Goal: Task Accomplishment & Management: Manage account settings

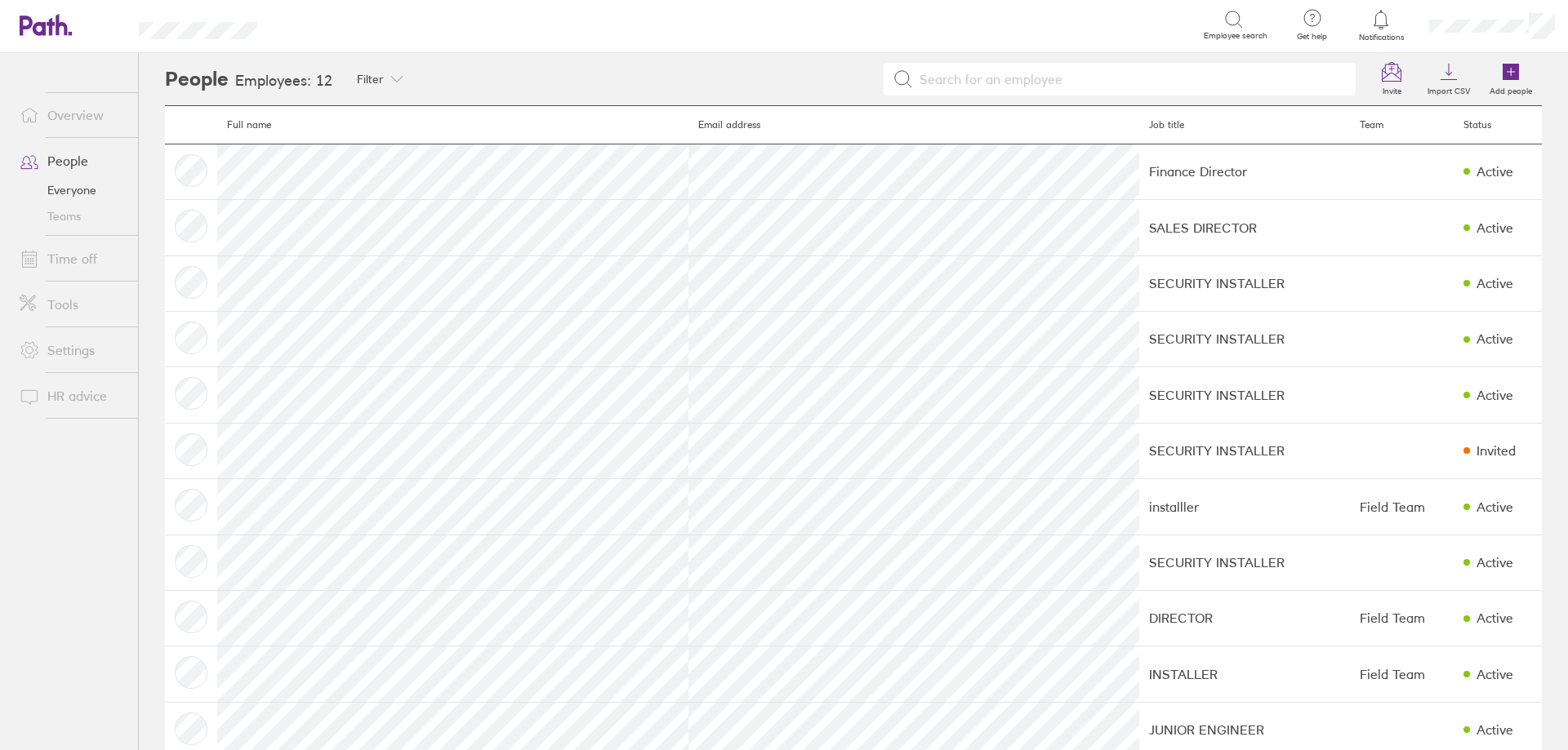
scroll to position [82, 0]
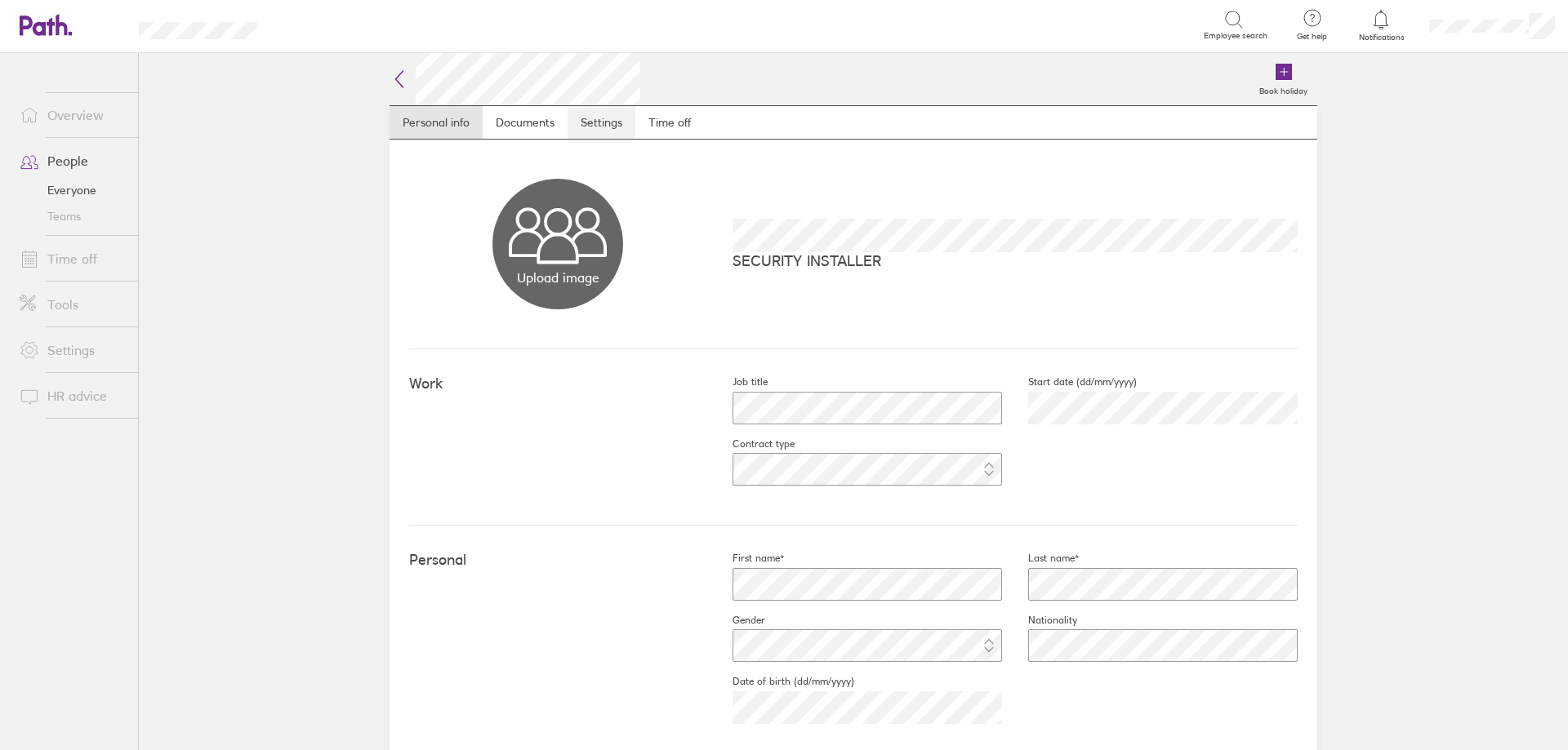
click at [604, 125] on link "Settings" at bounding box center [602, 122] width 68 height 33
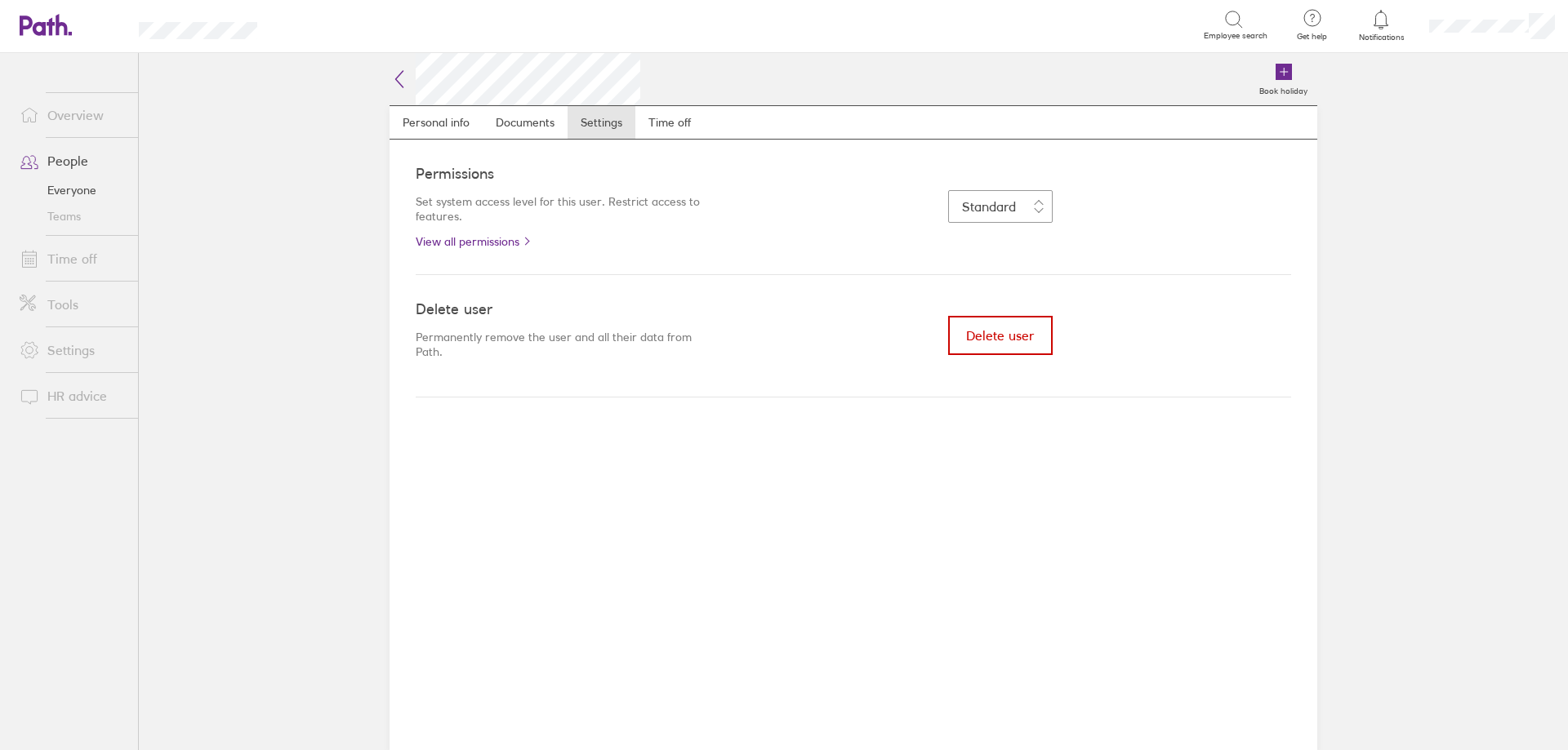
click at [998, 335] on span "Delete user" at bounding box center [1000, 335] width 68 height 15
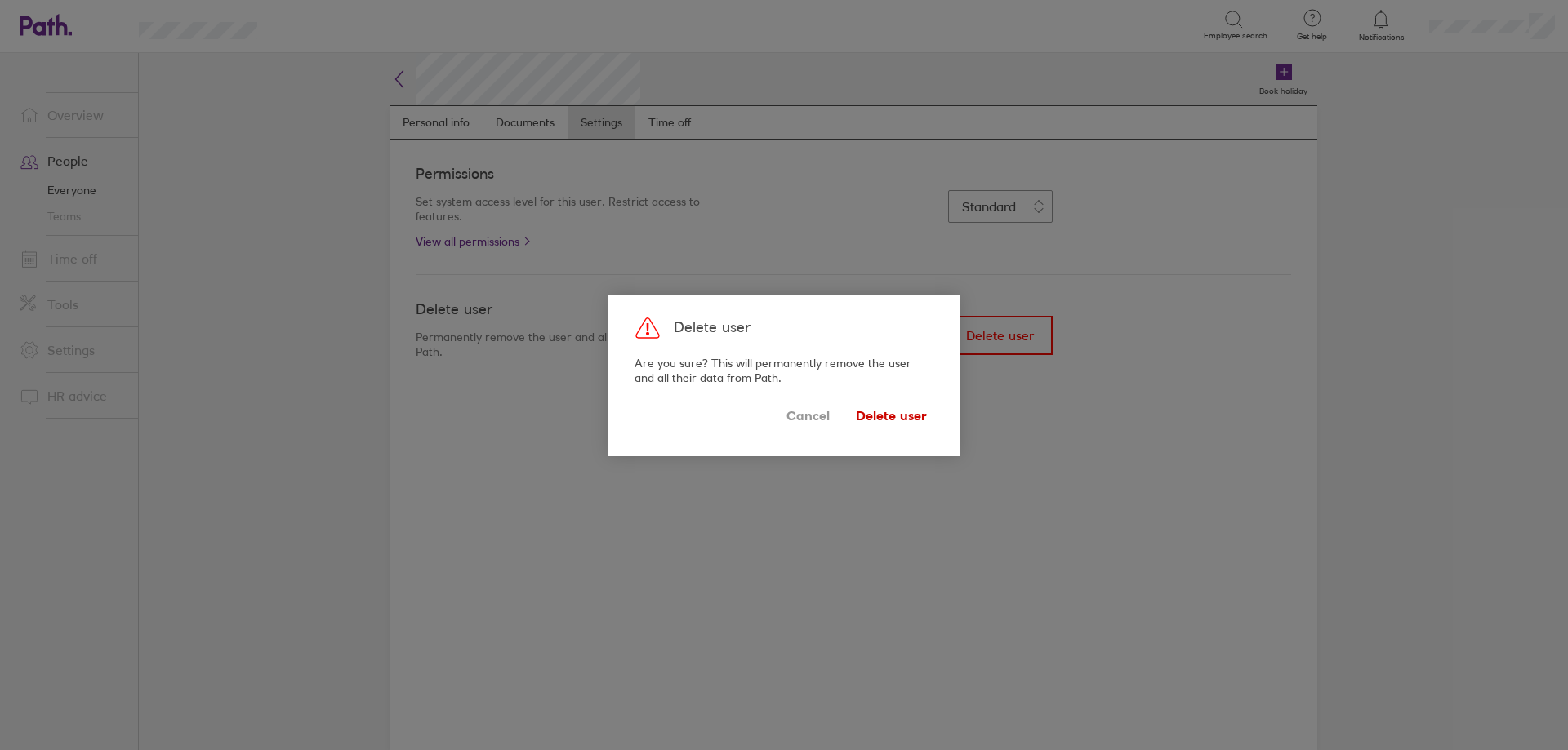
click at [900, 420] on span "Delete user" at bounding box center [892, 415] width 71 height 26
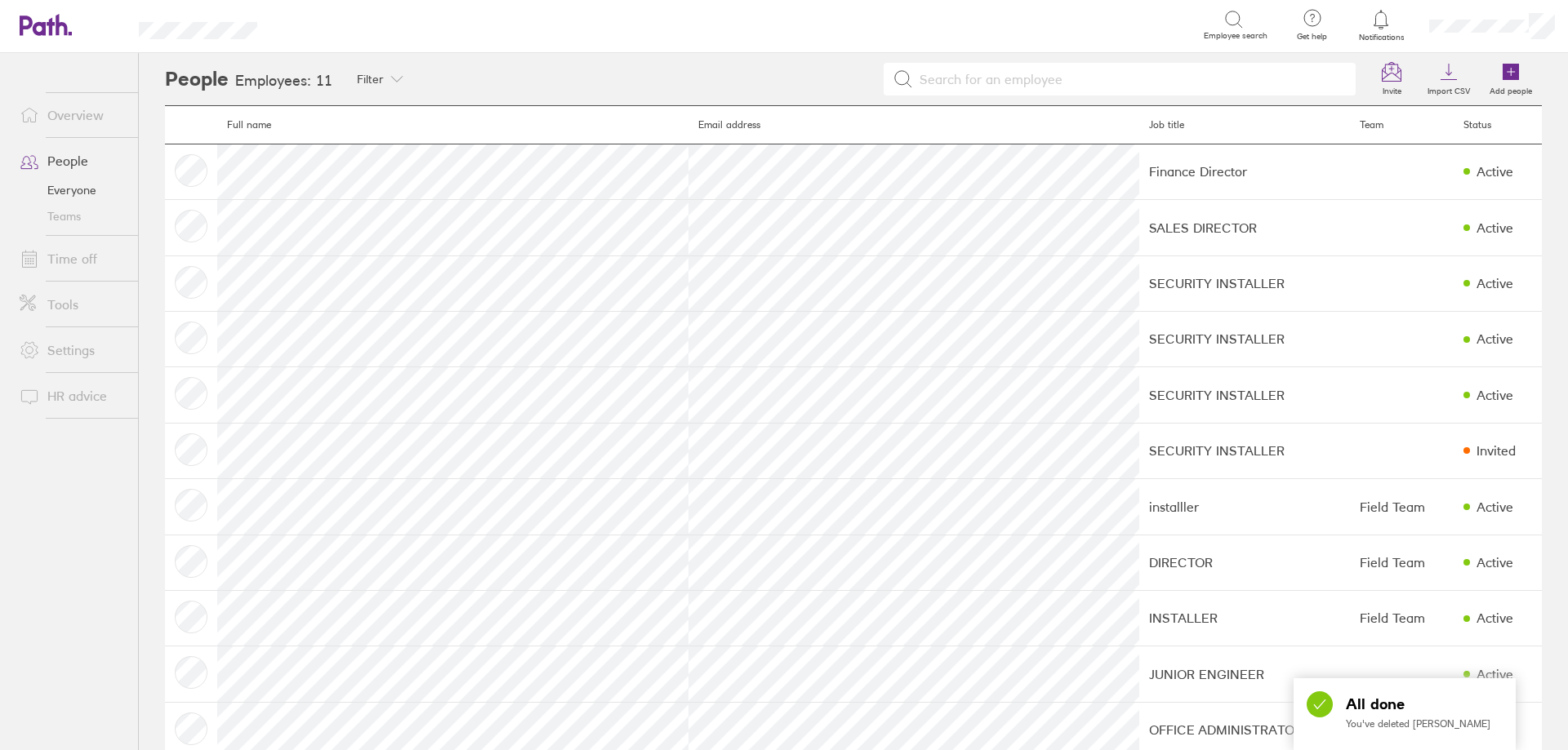
scroll to position [35, 0]
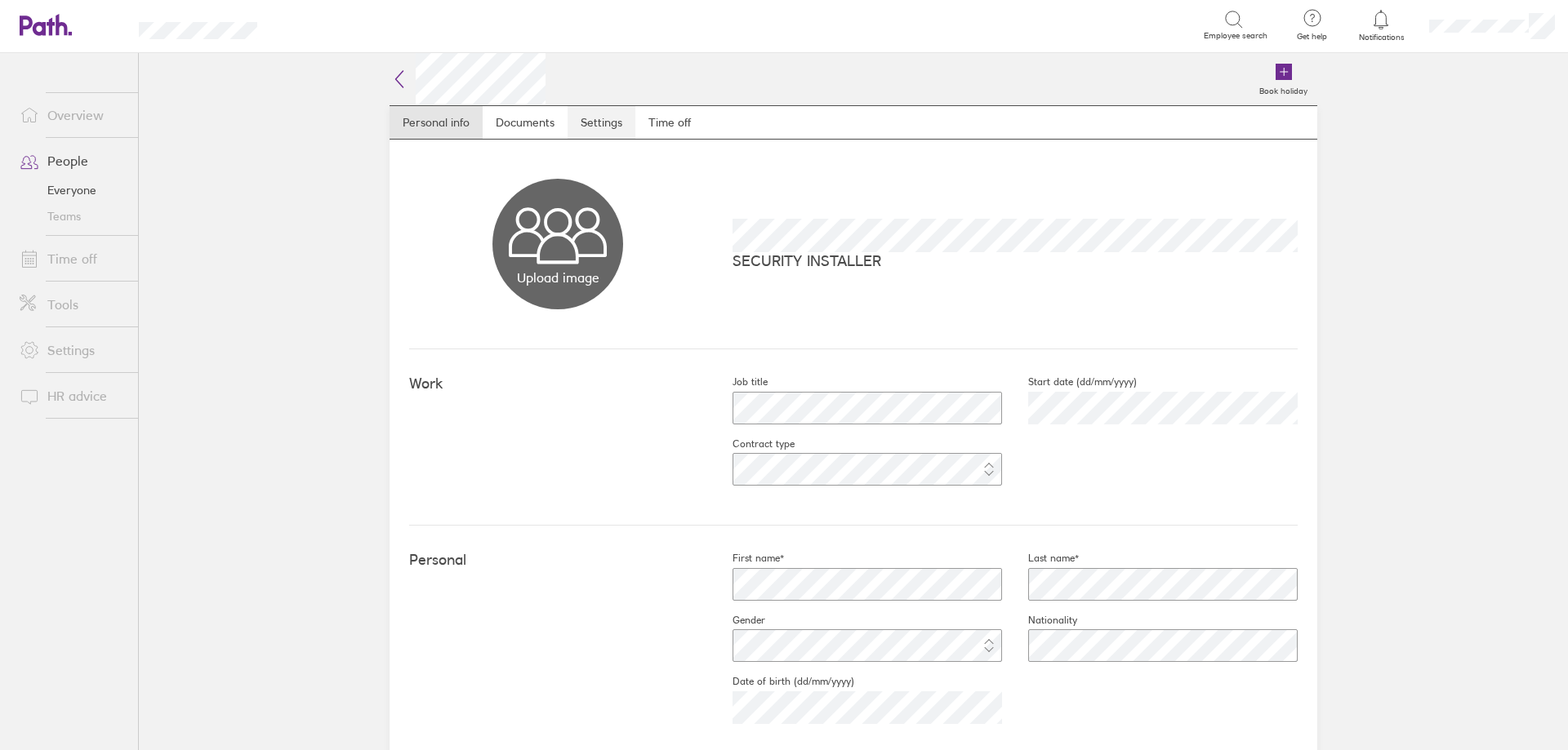
click at [601, 118] on link "Settings" at bounding box center [602, 122] width 68 height 33
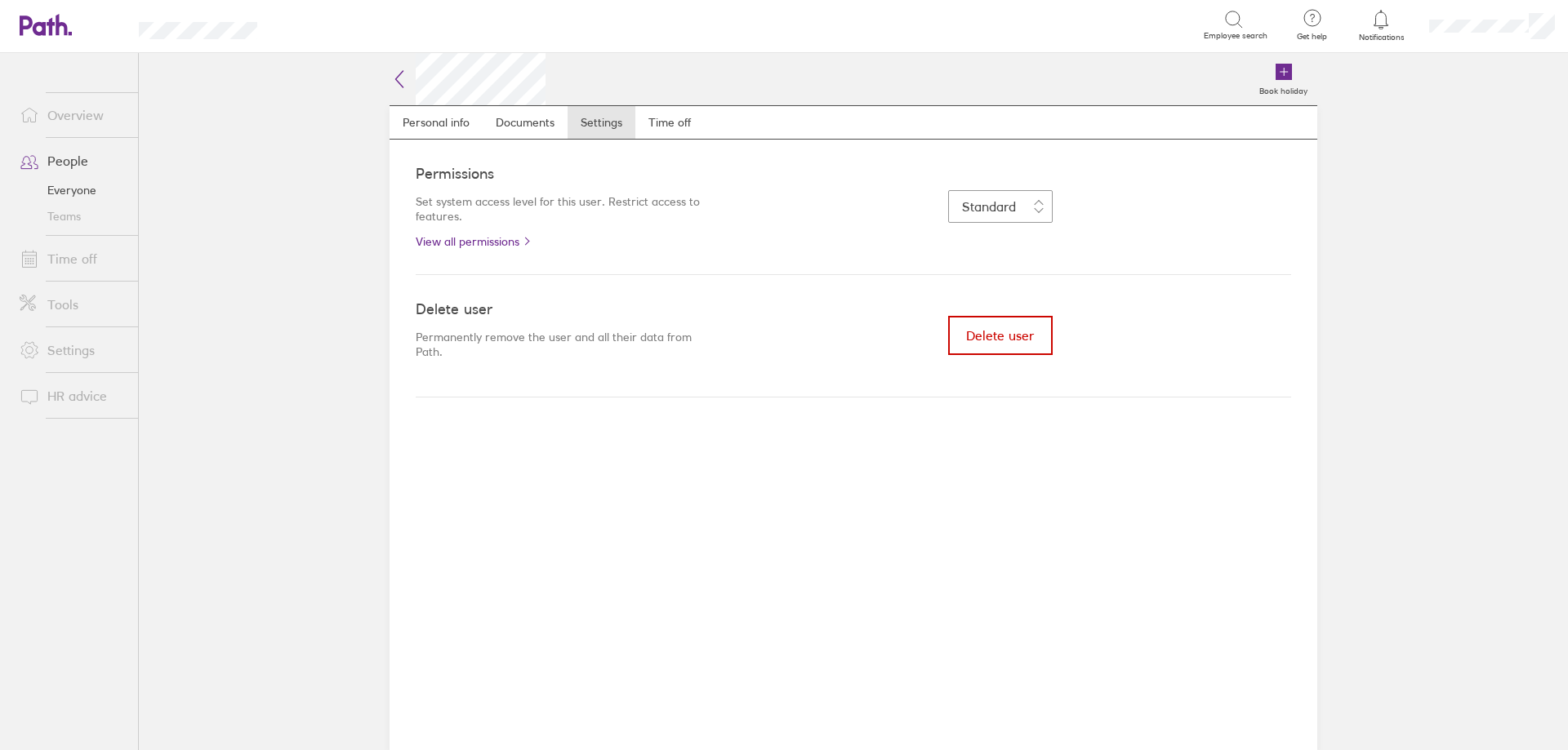
click at [1034, 352] on button "Delete user" at bounding box center [1000, 335] width 104 height 39
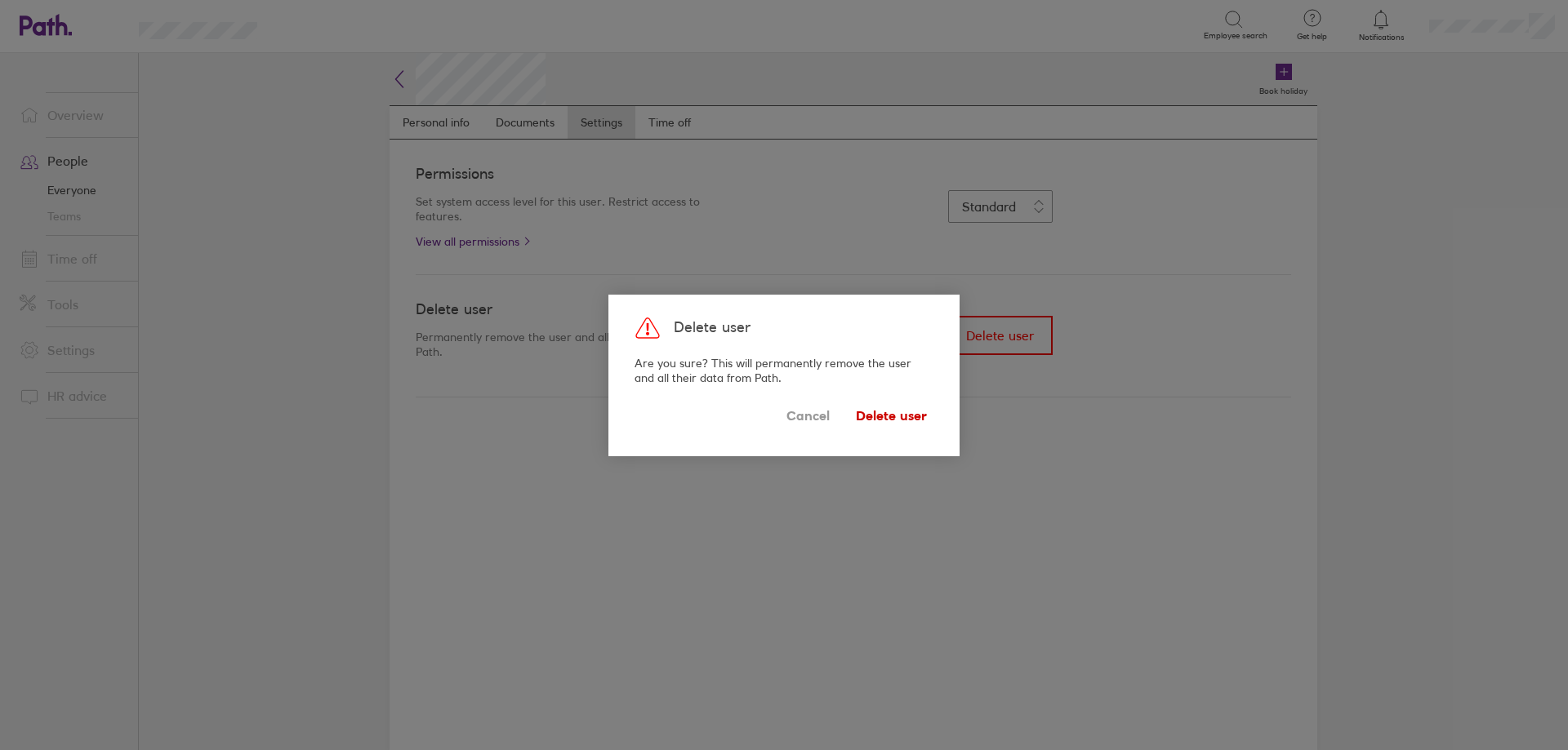
click at [893, 410] on span "Delete user" at bounding box center [892, 415] width 71 height 26
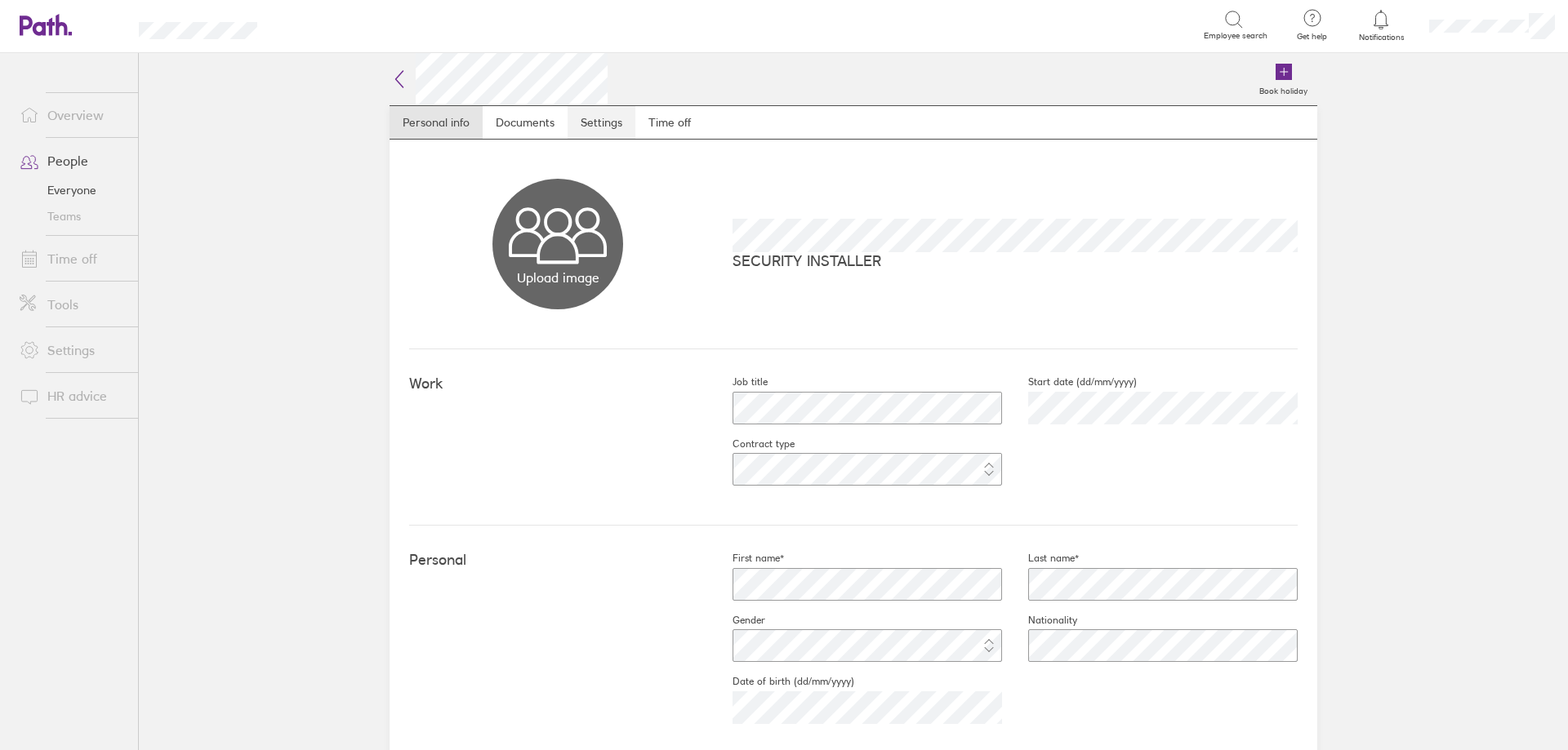
click at [583, 125] on link "Settings" at bounding box center [602, 122] width 68 height 33
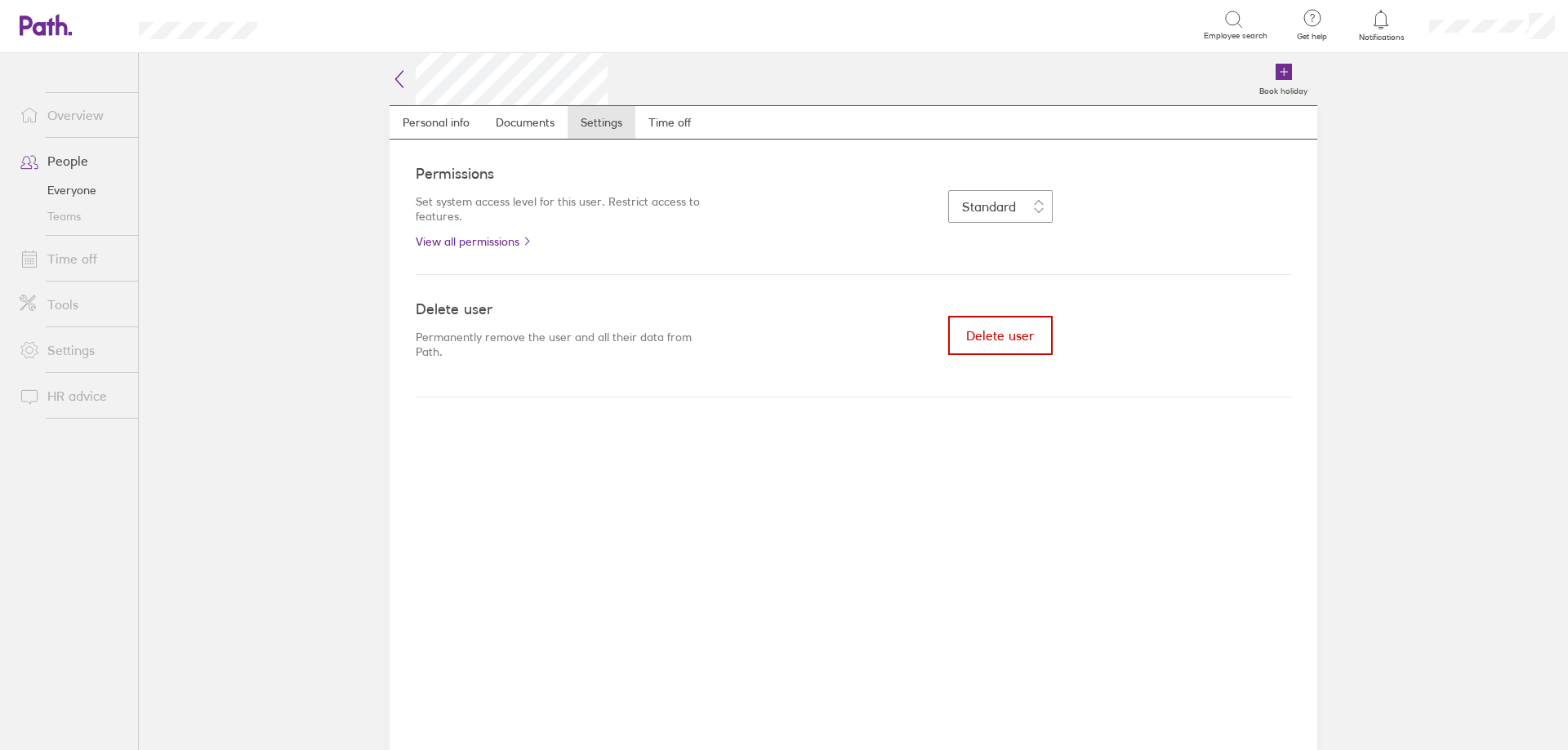
click at [978, 335] on span "Delete user" at bounding box center [1000, 335] width 68 height 15
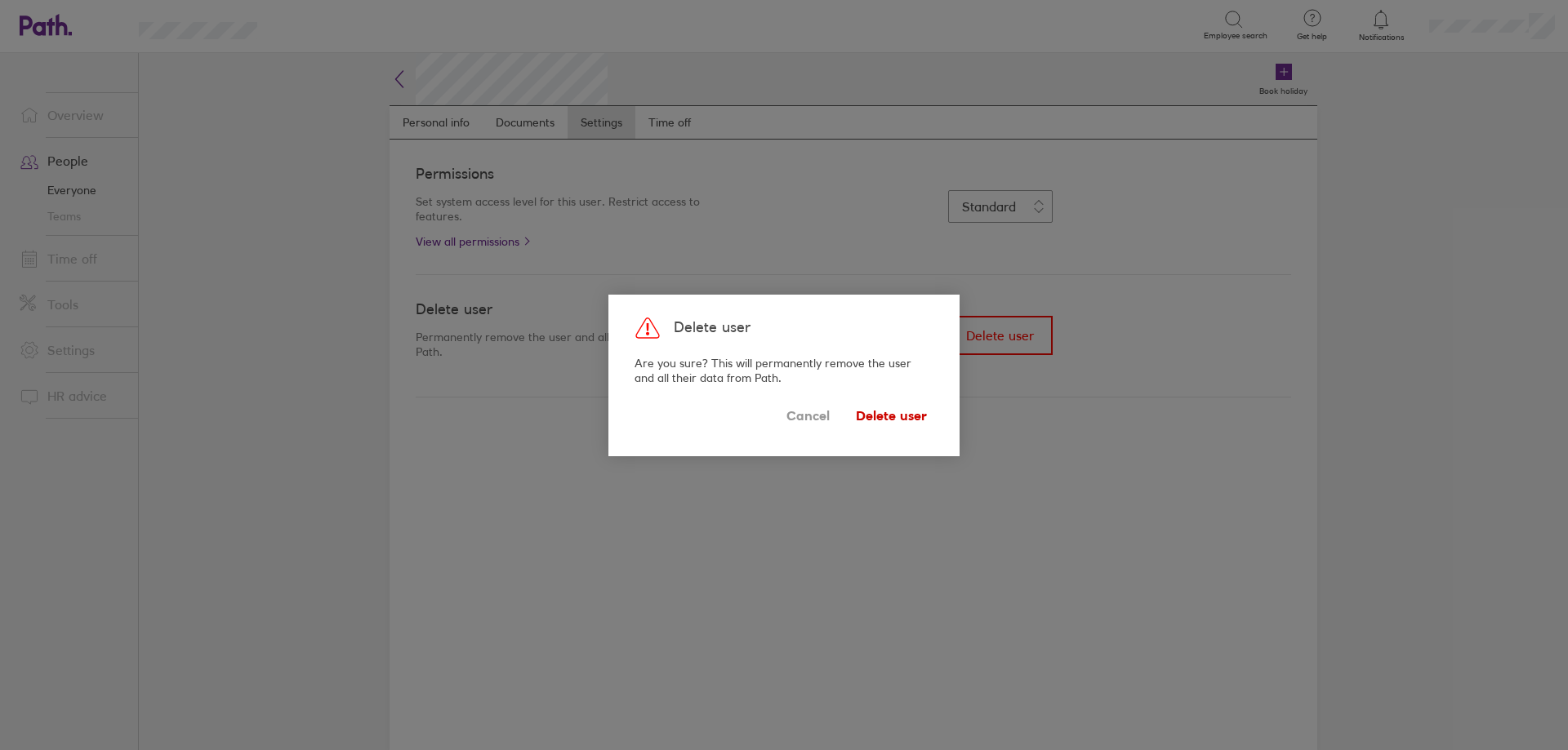
click at [889, 412] on span "Delete user" at bounding box center [892, 415] width 71 height 26
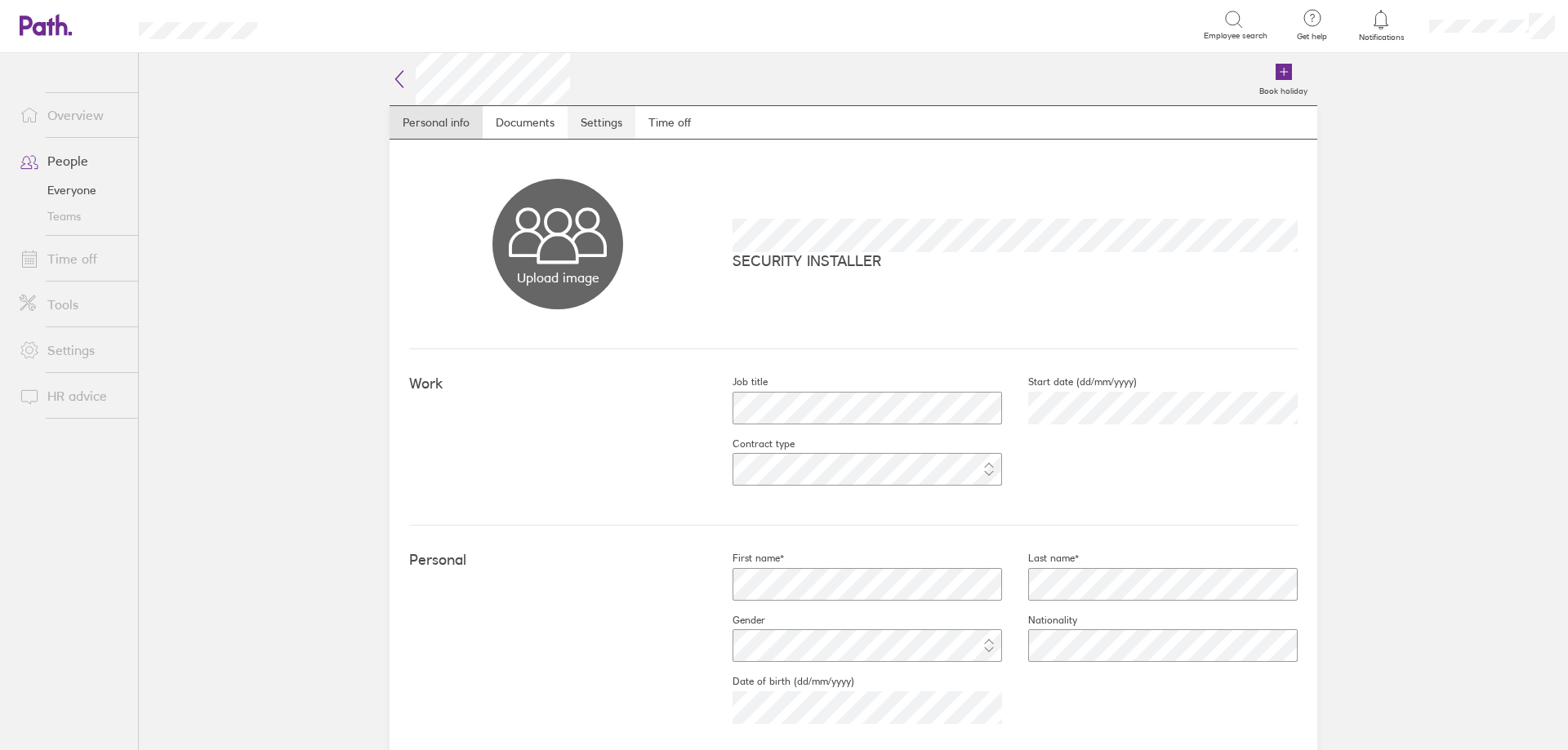
click at [581, 119] on link "Settings" at bounding box center [602, 122] width 68 height 33
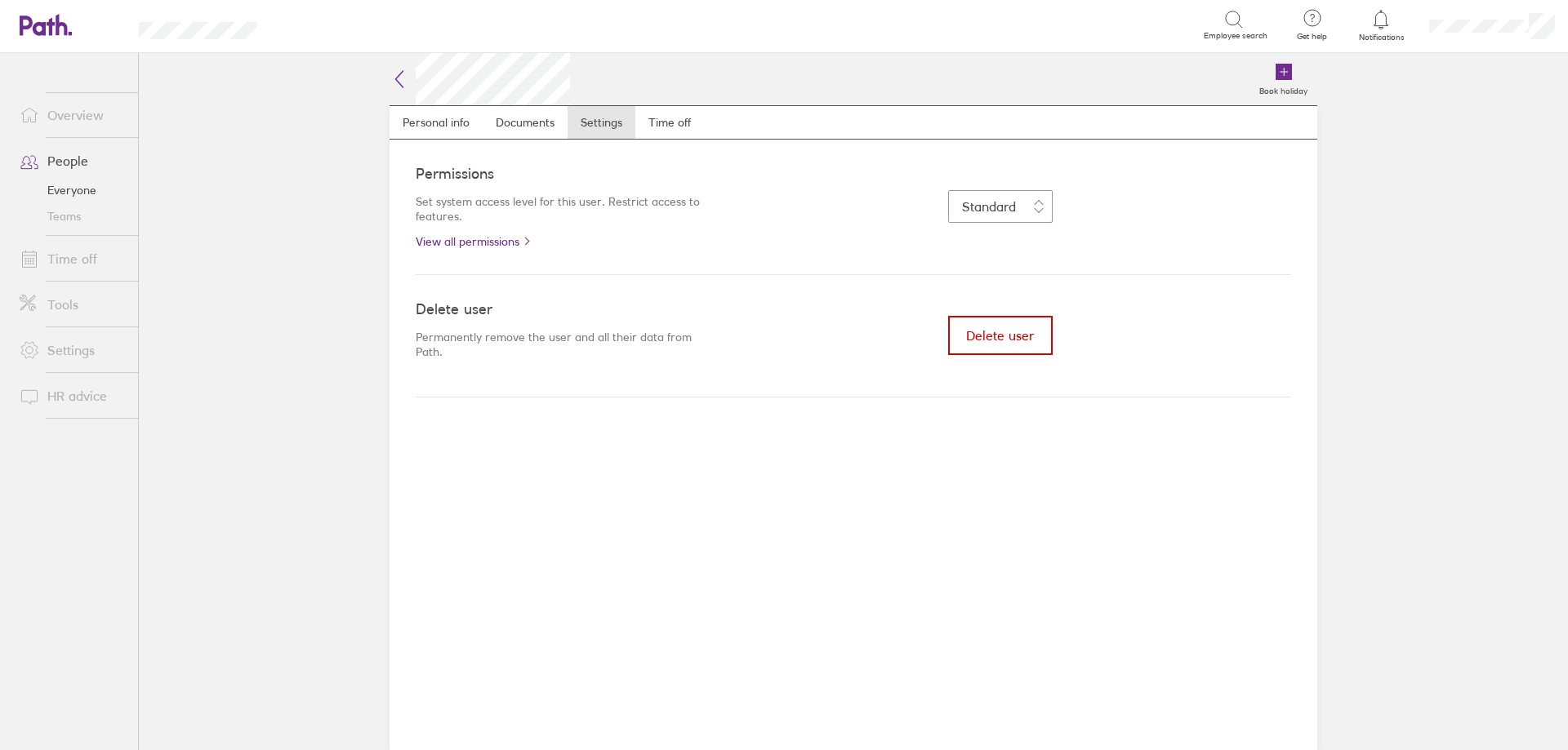
click at [957, 331] on button "Delete user" at bounding box center [1000, 335] width 104 height 39
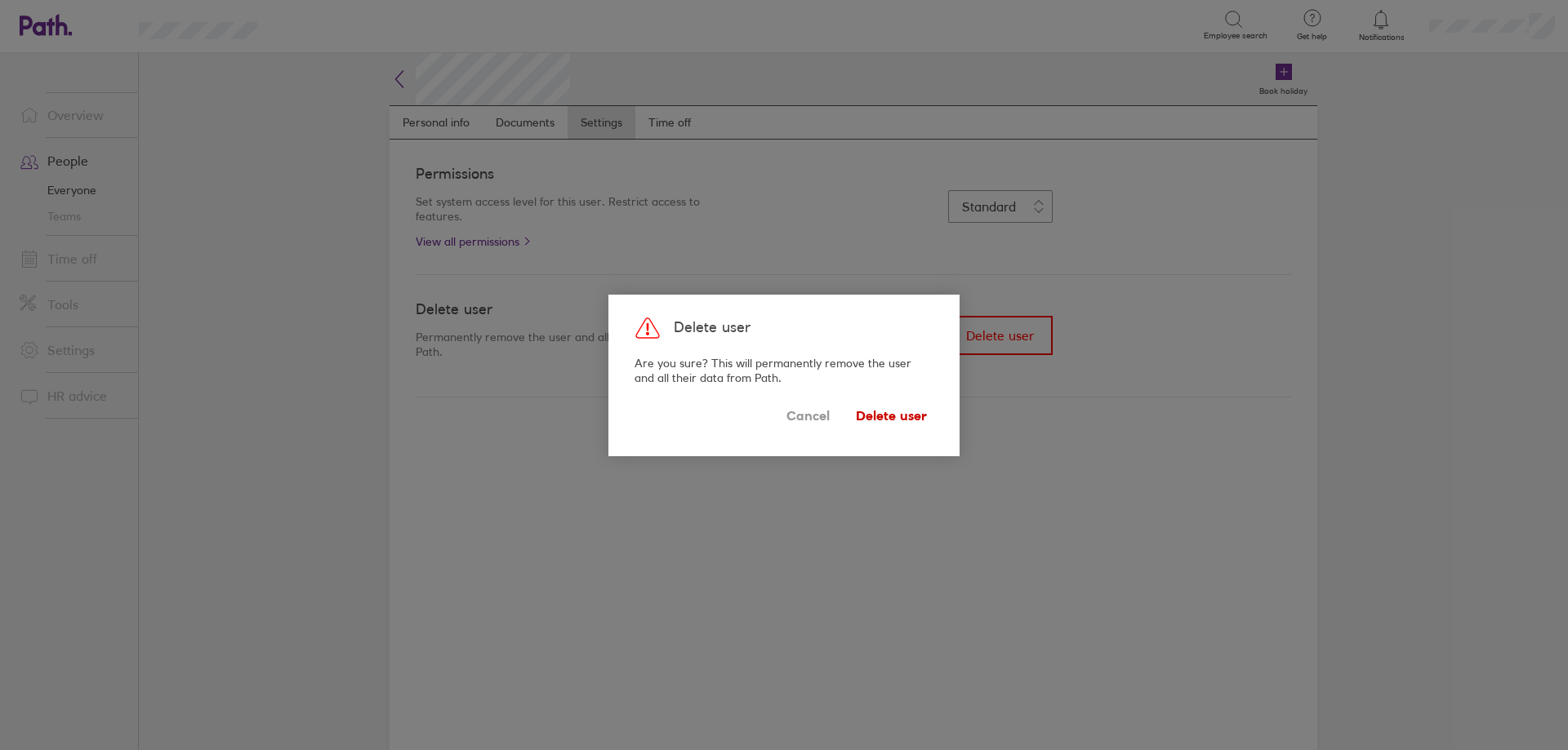
click at [879, 421] on span "Delete user" at bounding box center [892, 415] width 71 height 26
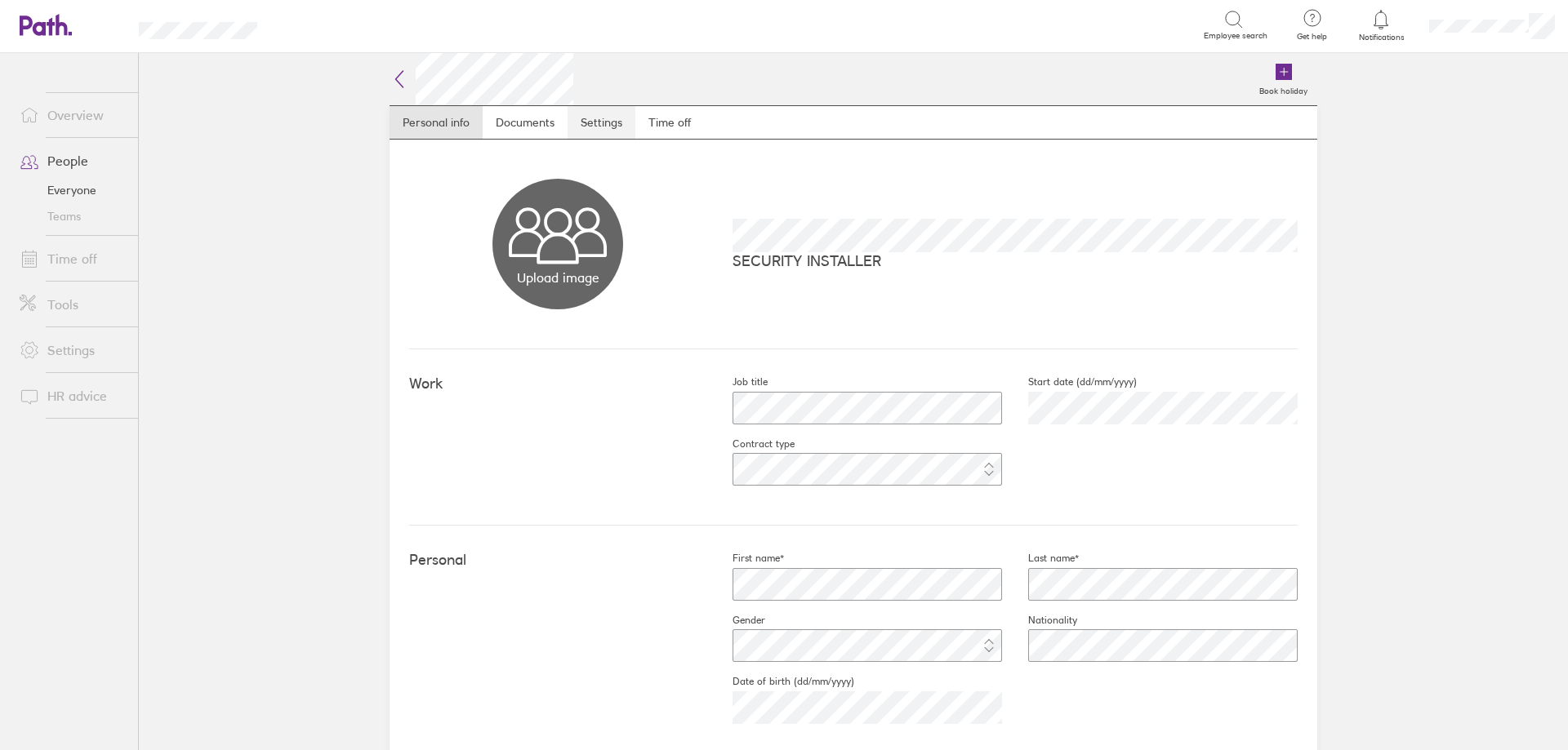
click at [611, 123] on link "Settings" at bounding box center [602, 122] width 68 height 33
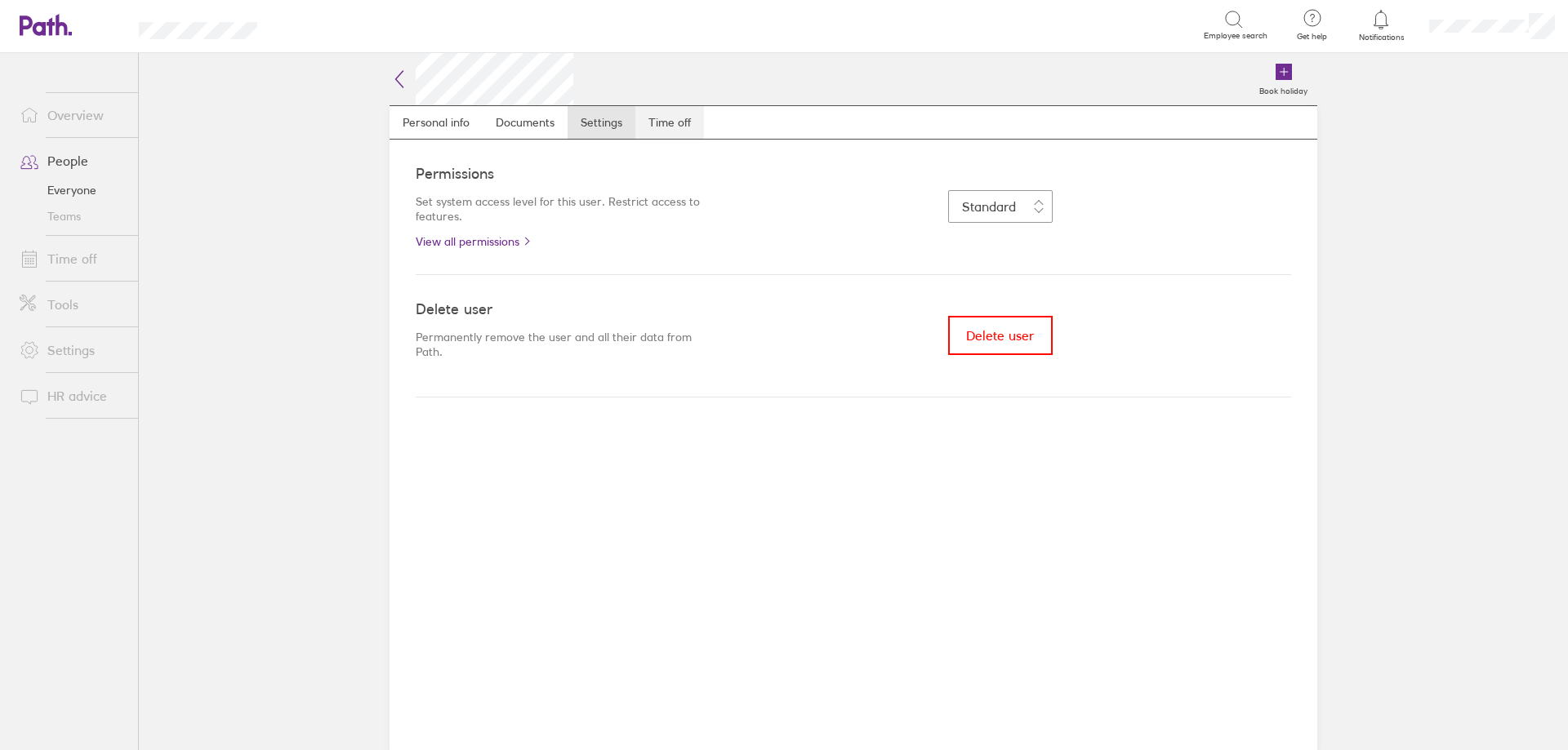
click at [658, 123] on link "Time off" at bounding box center [669, 122] width 69 height 33
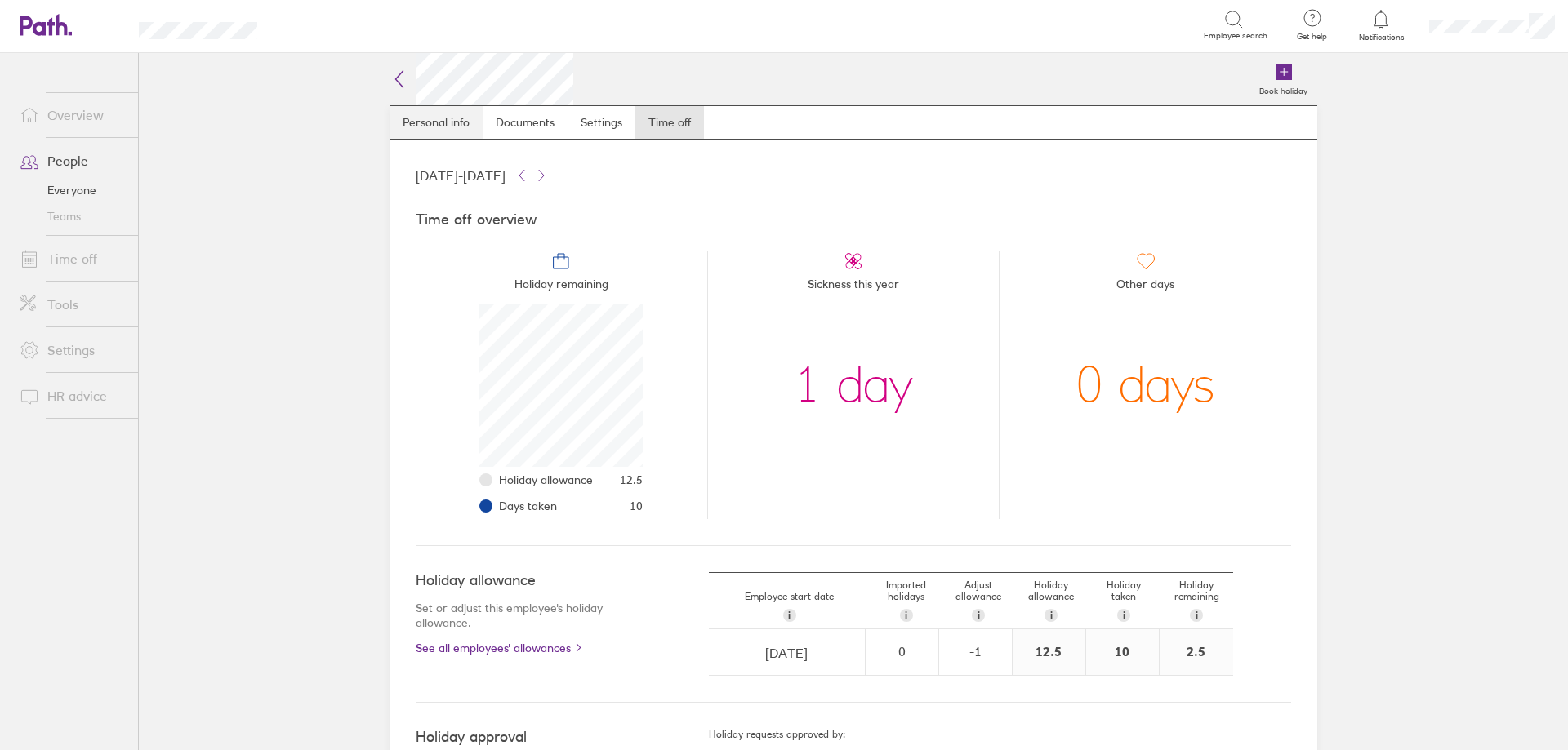
click at [432, 119] on link "Personal info" at bounding box center [436, 122] width 93 height 33
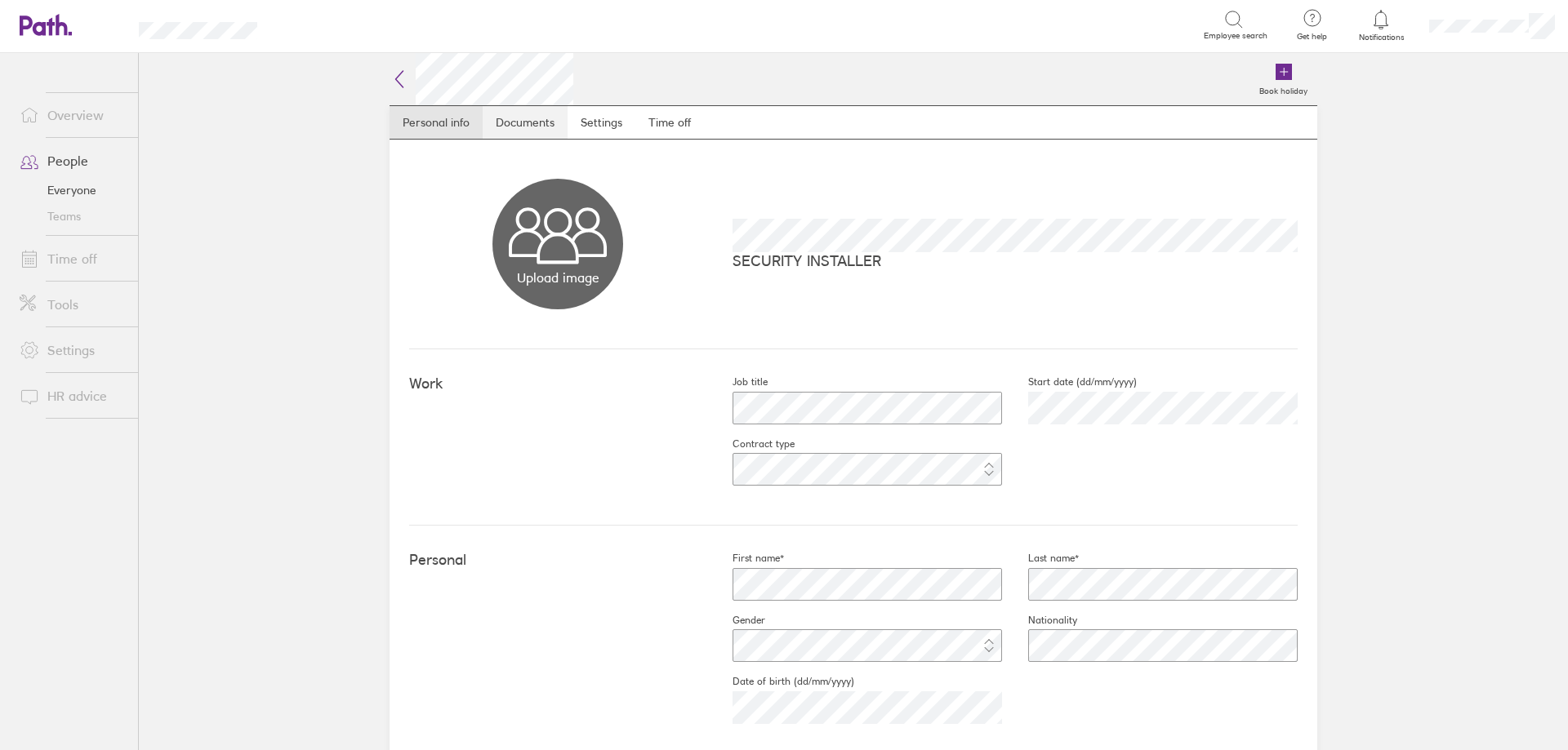
click at [514, 123] on link "Documents" at bounding box center [524, 122] width 85 height 33
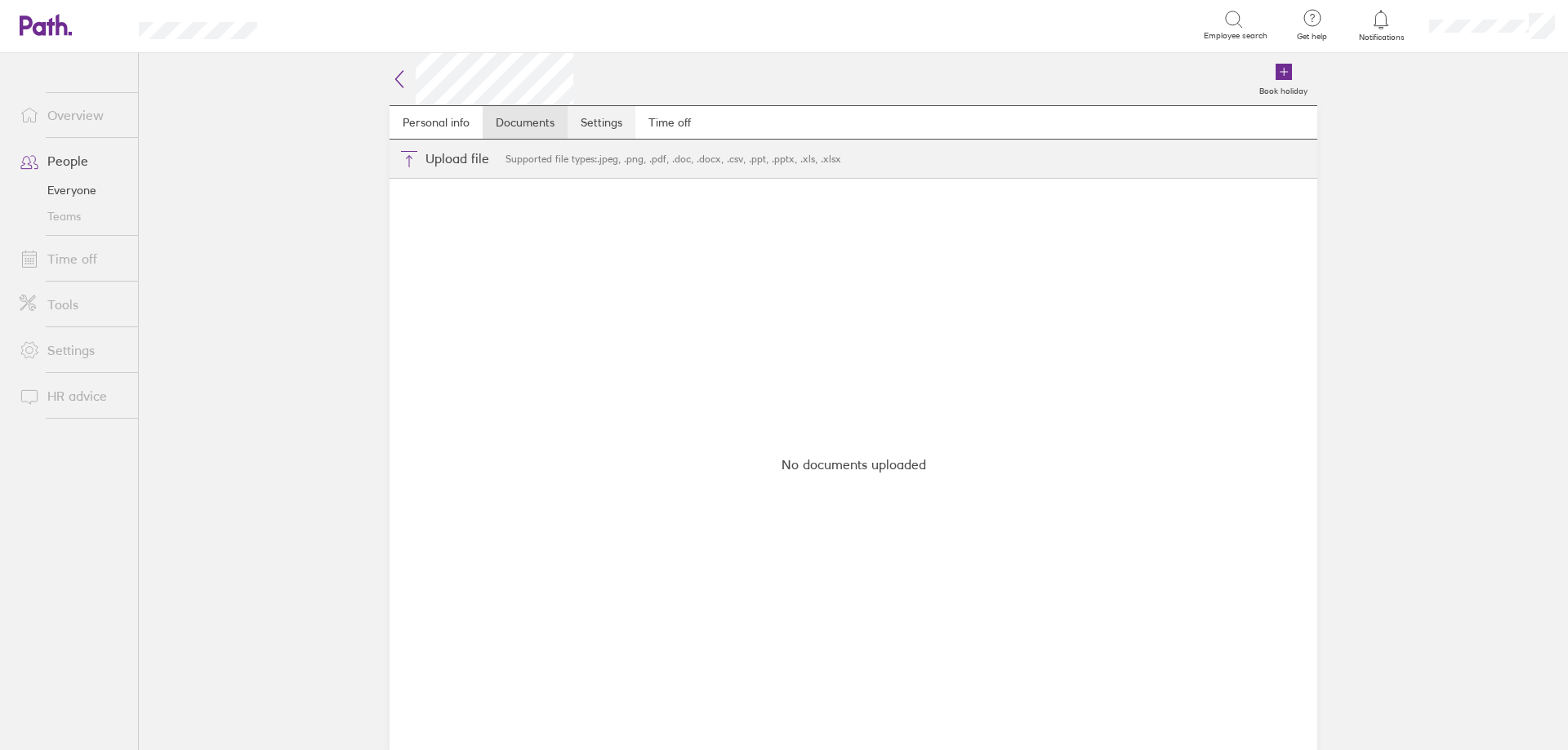
click at [591, 121] on link "Settings" at bounding box center [602, 122] width 68 height 33
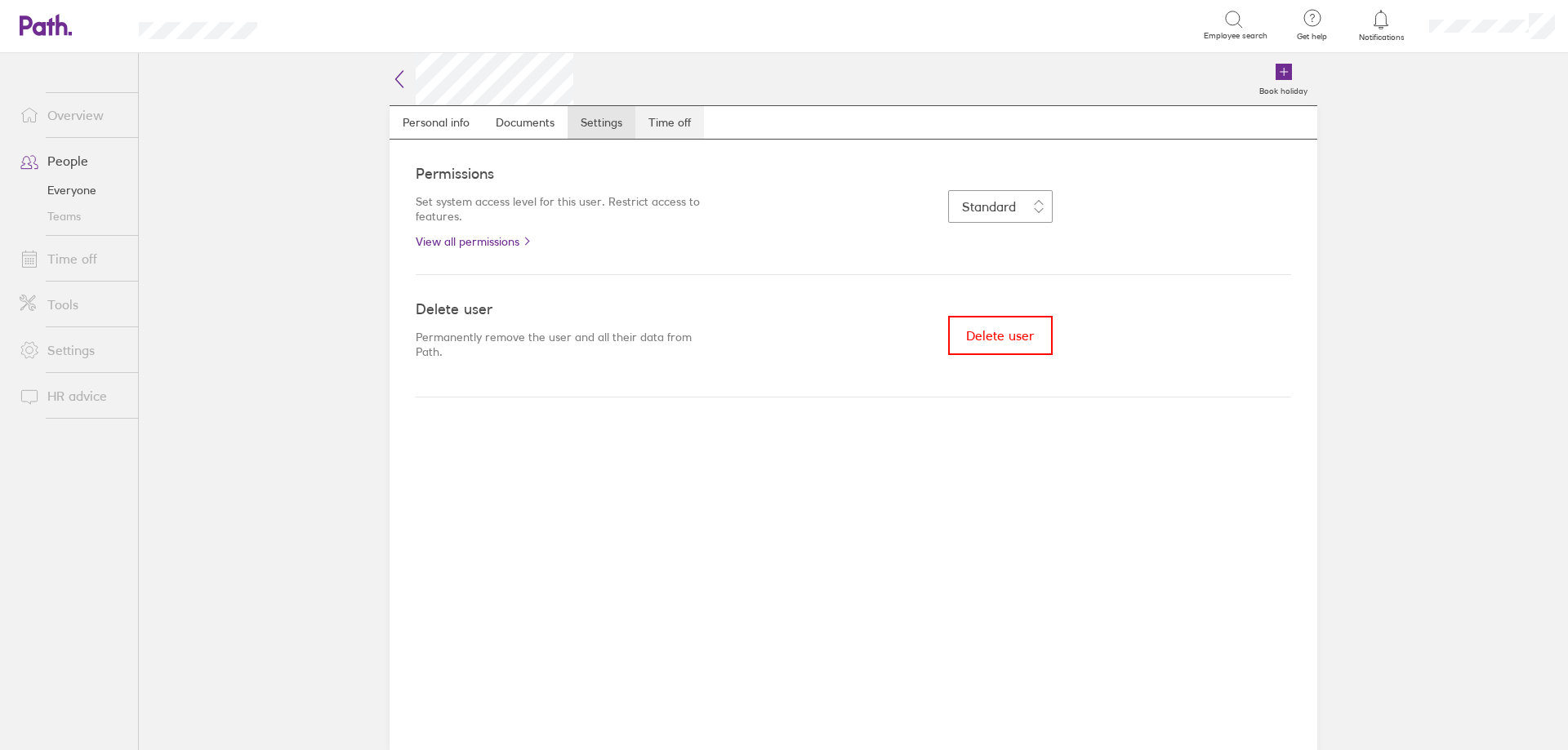
click at [653, 123] on link "Time off" at bounding box center [669, 122] width 69 height 33
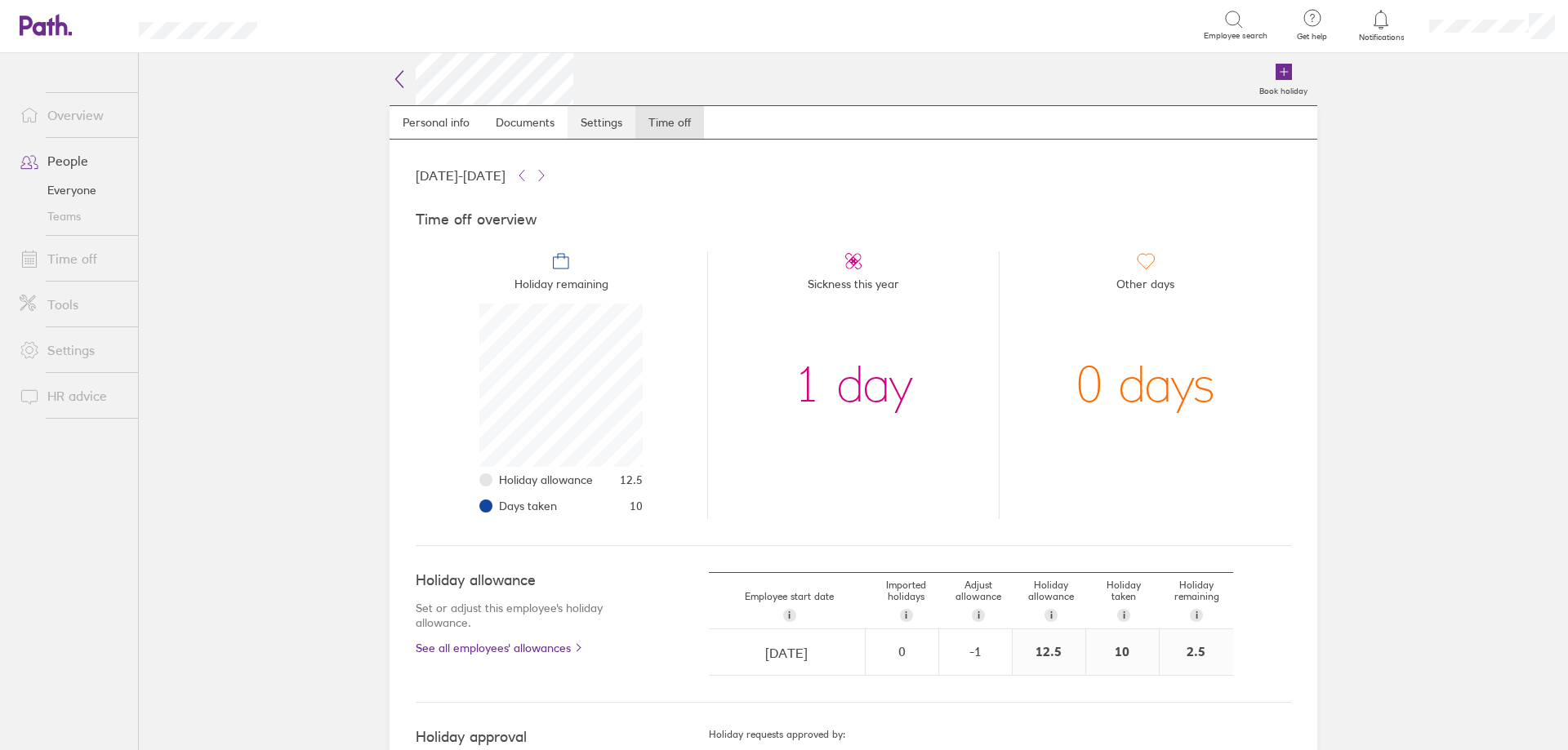
click at [594, 134] on link "Settings" at bounding box center [602, 122] width 68 height 33
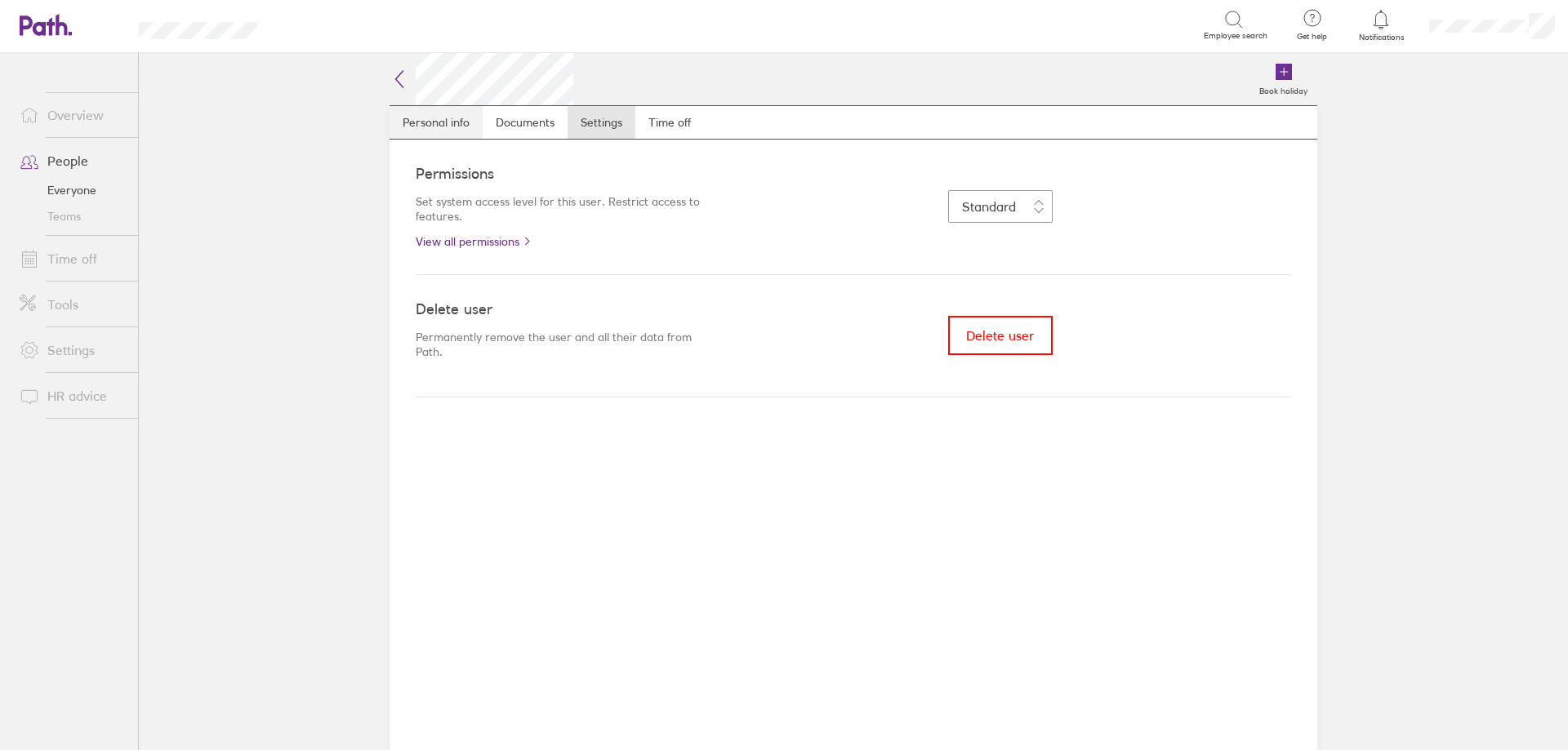
click at [447, 131] on link "Personal info" at bounding box center [436, 122] width 93 height 33
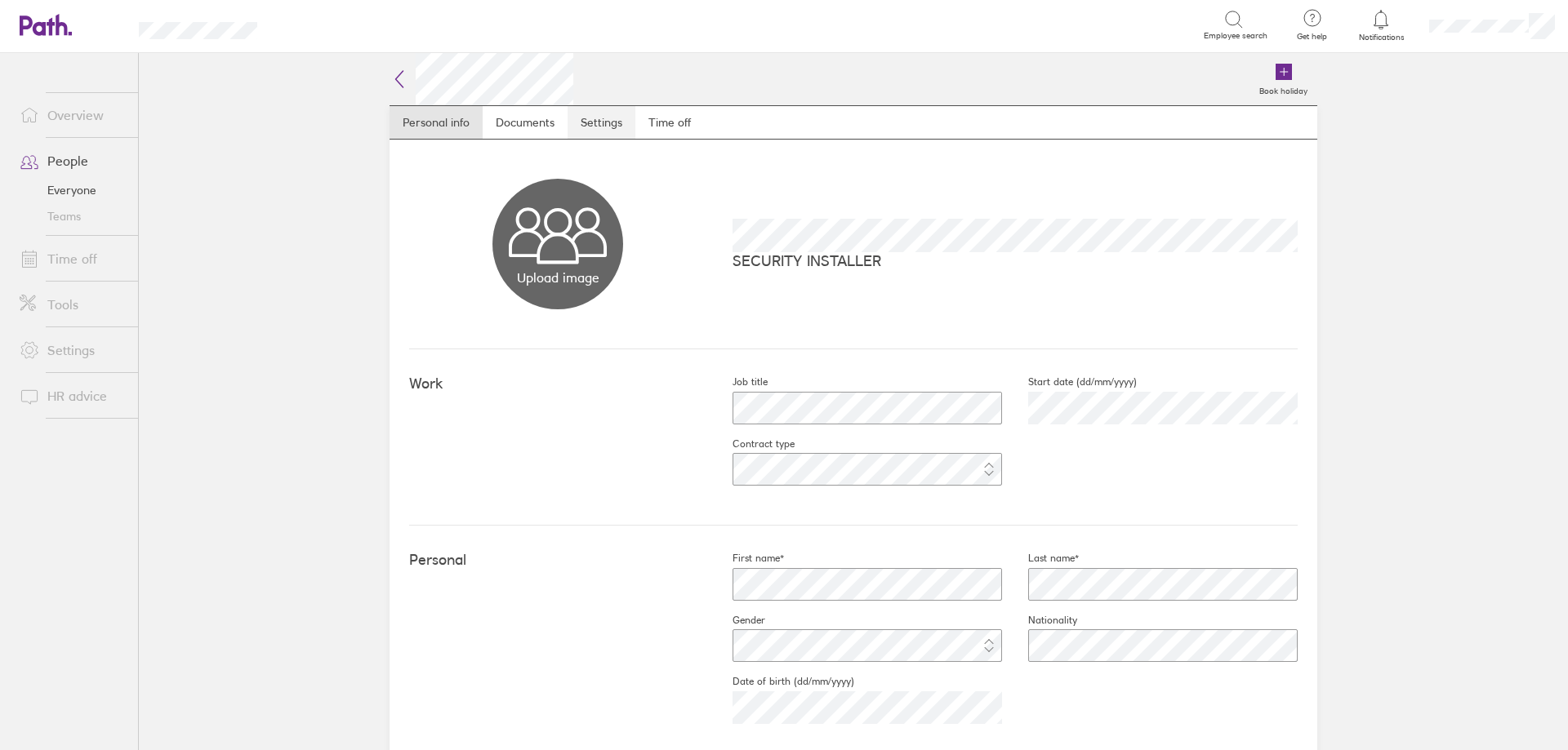
click at [598, 126] on link "Settings" at bounding box center [602, 122] width 68 height 33
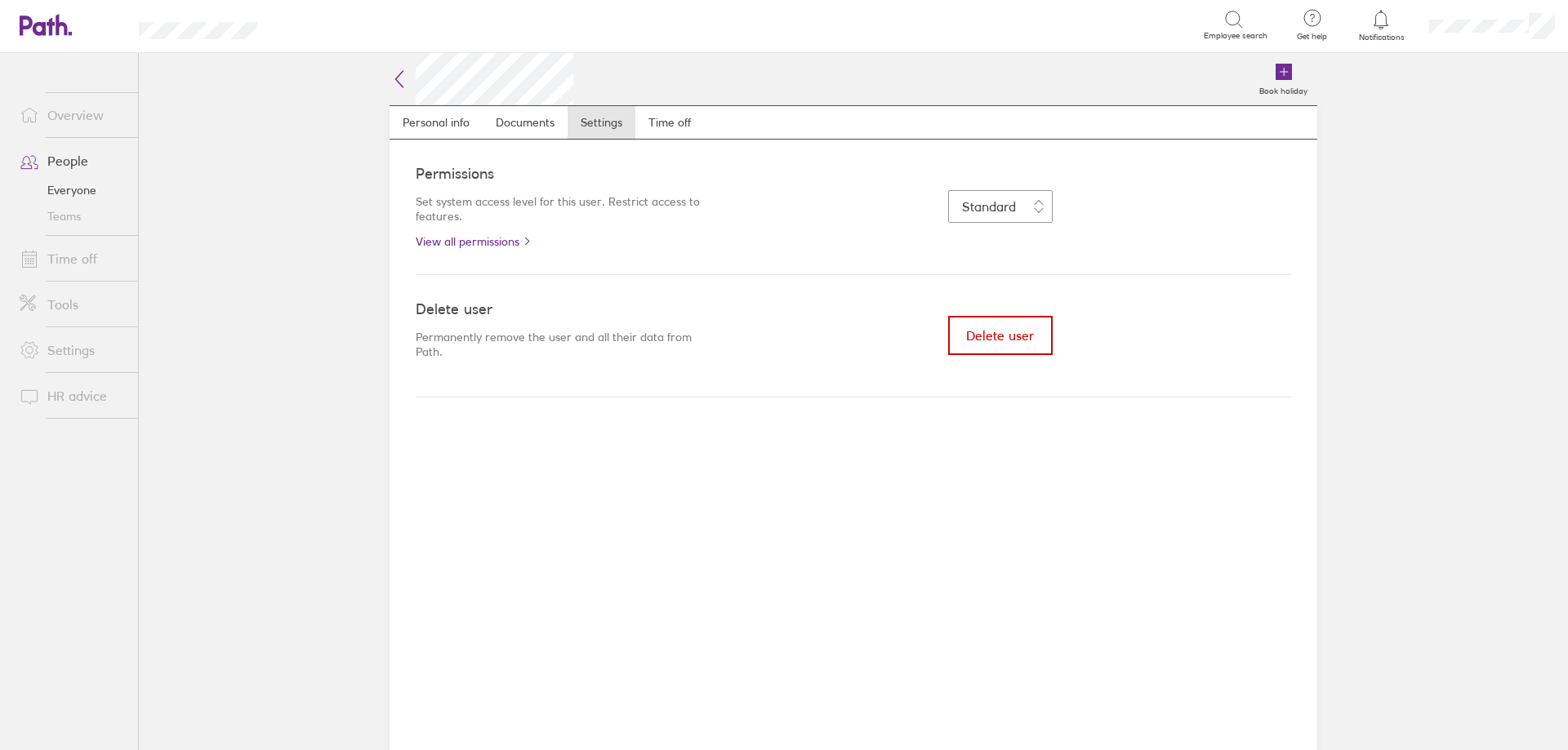
click at [998, 336] on span "Delete user" at bounding box center [1000, 335] width 68 height 15
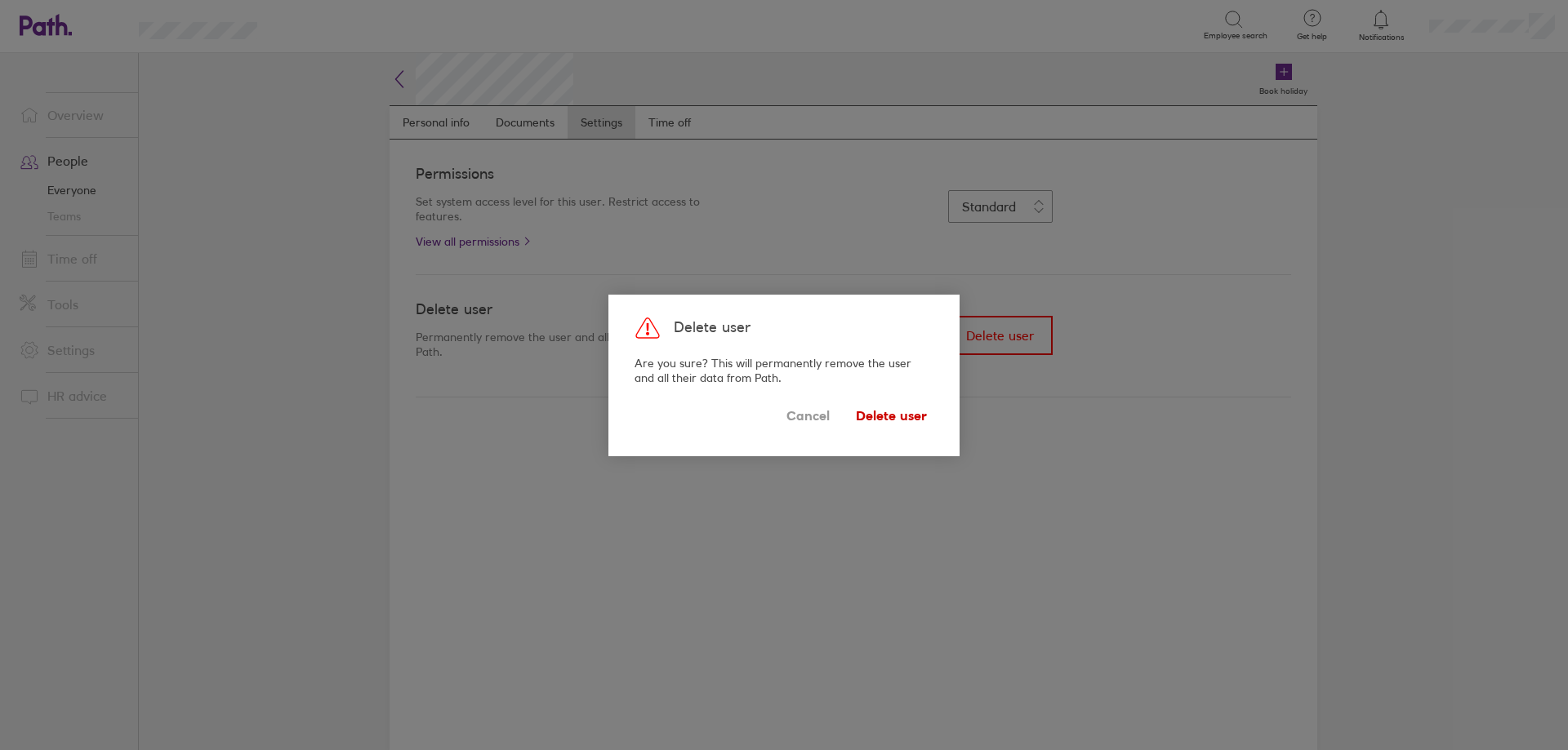
click at [885, 413] on span "Delete user" at bounding box center [892, 415] width 71 height 26
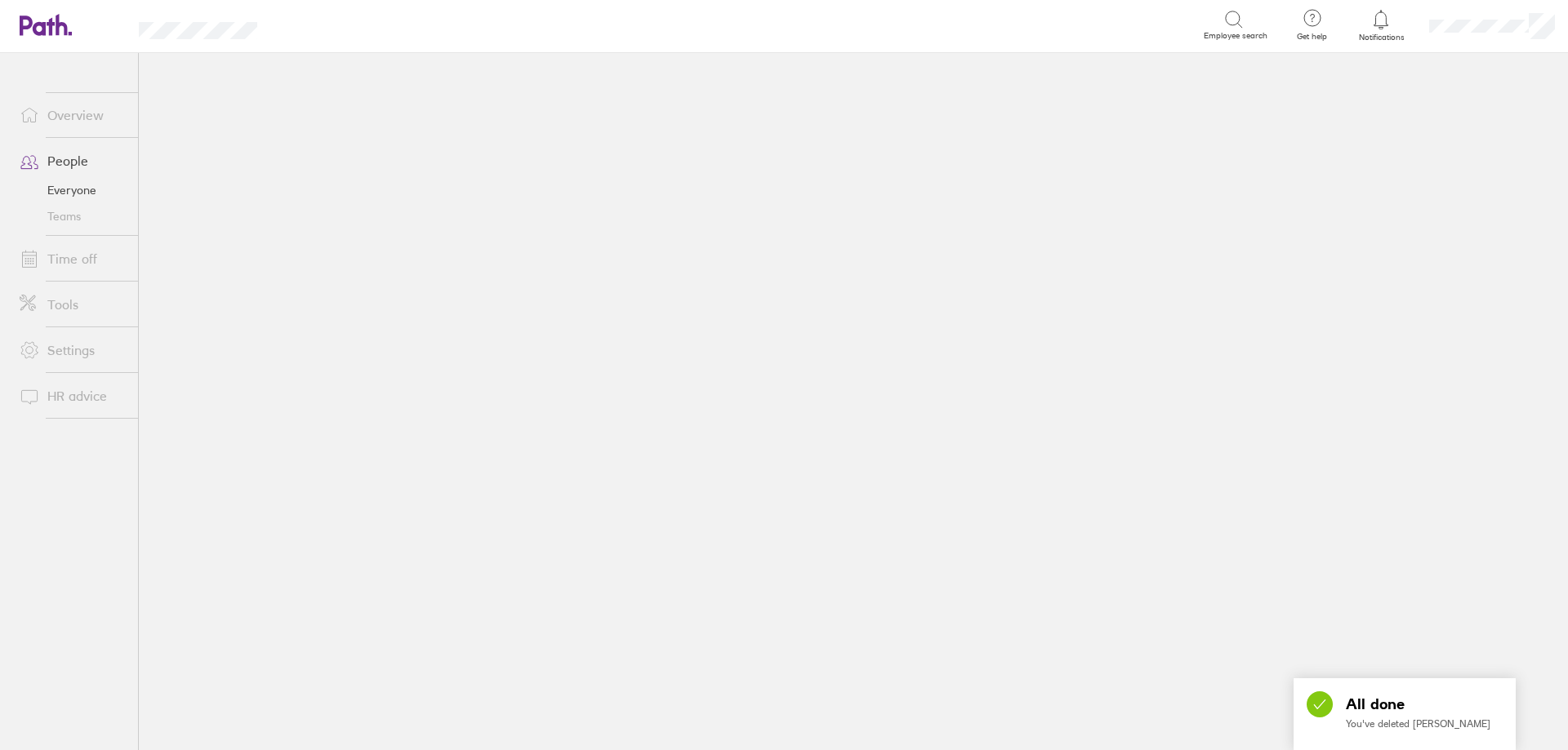
click at [66, 162] on link "People" at bounding box center [72, 160] width 132 height 33
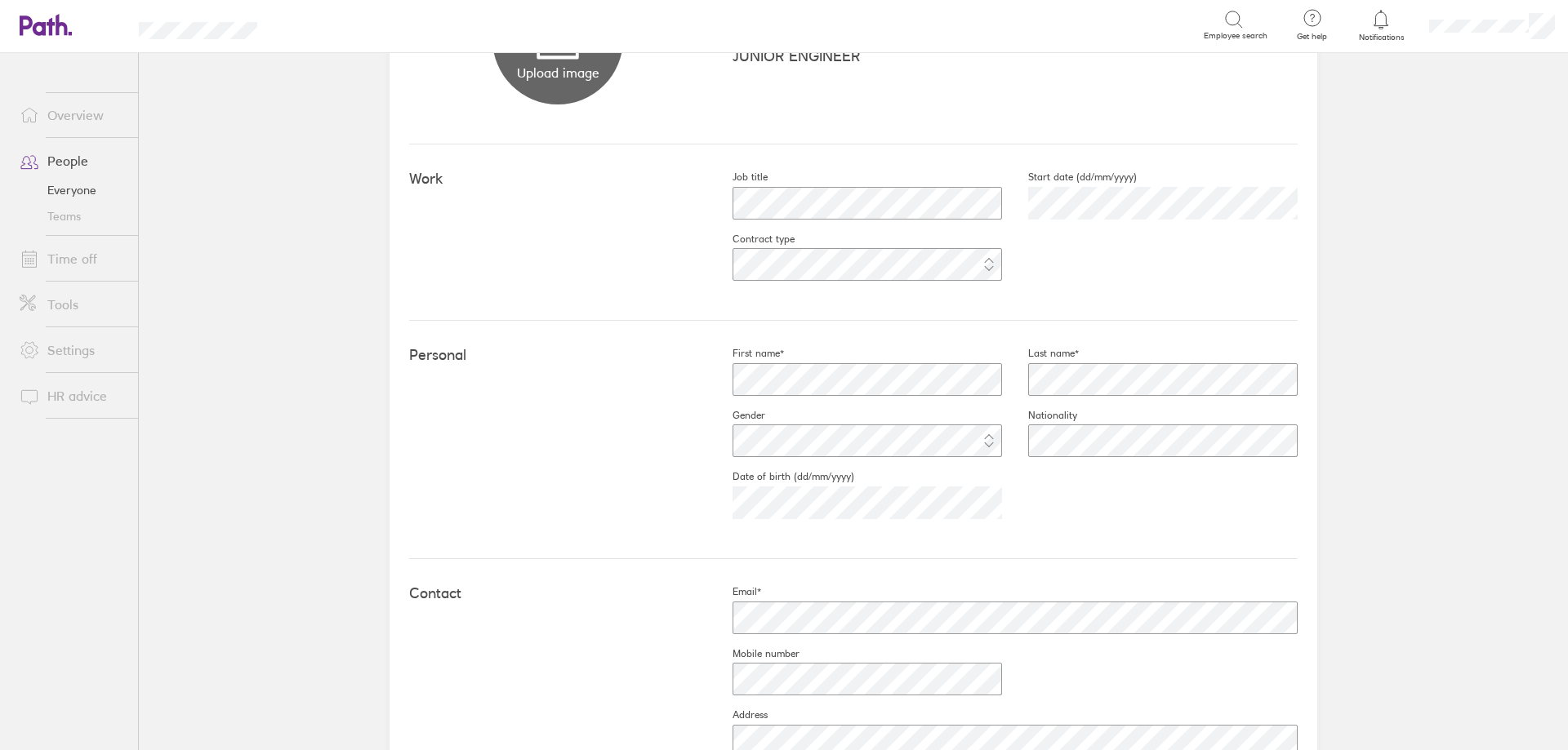
scroll to position [164, 0]
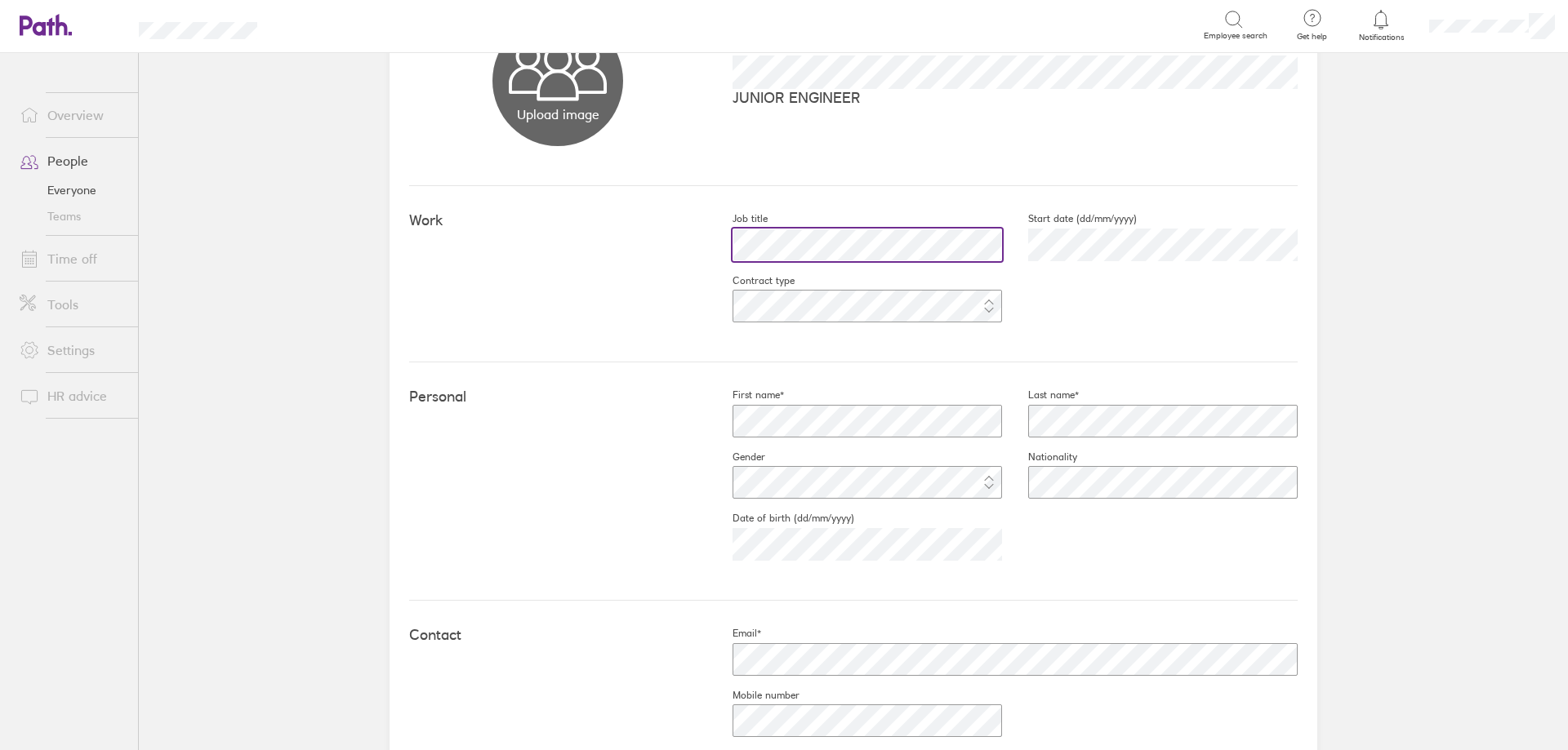
click at [707, 243] on div at bounding box center [854, 245] width 295 height 39
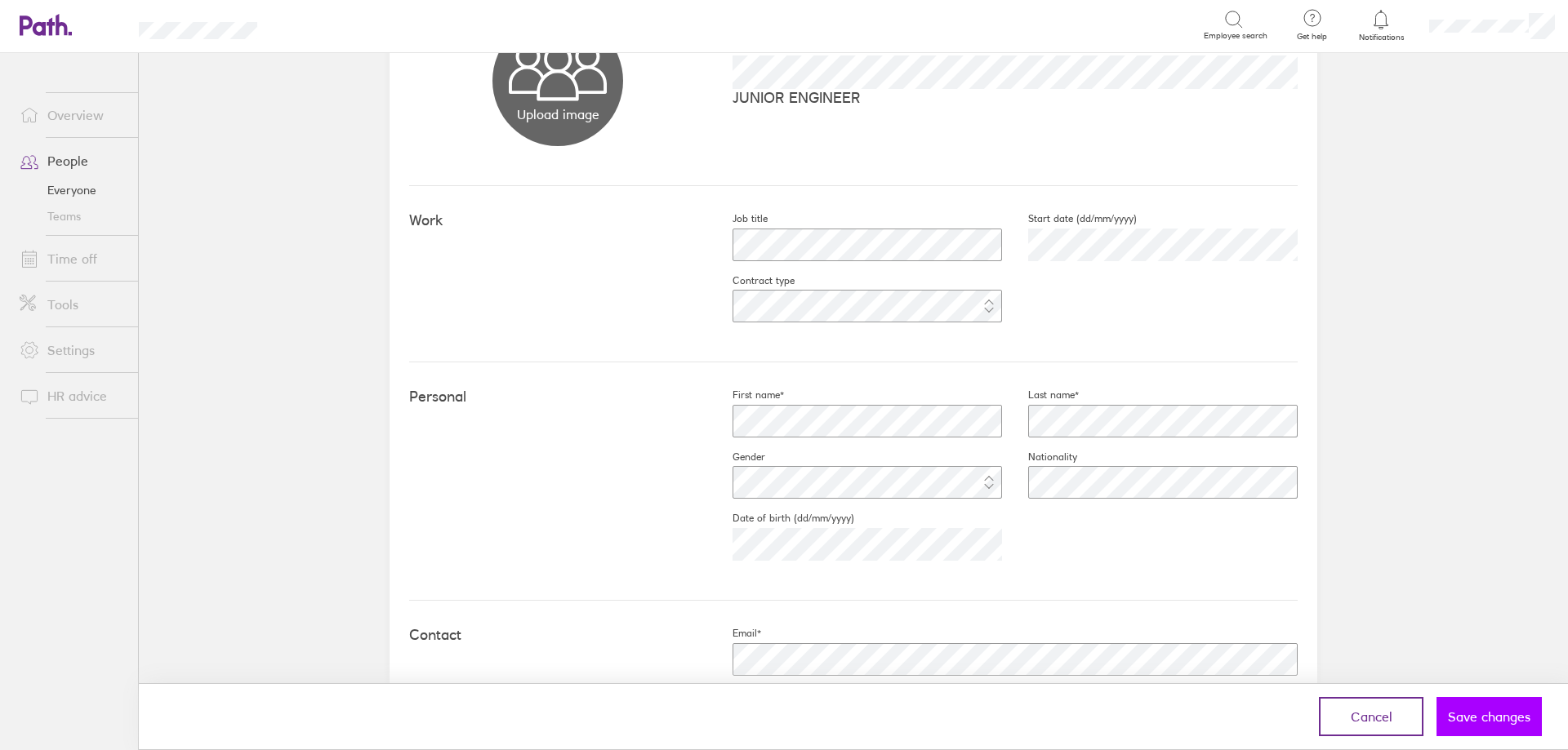
click at [1450, 704] on button "Save changes" at bounding box center [1489, 717] width 105 height 39
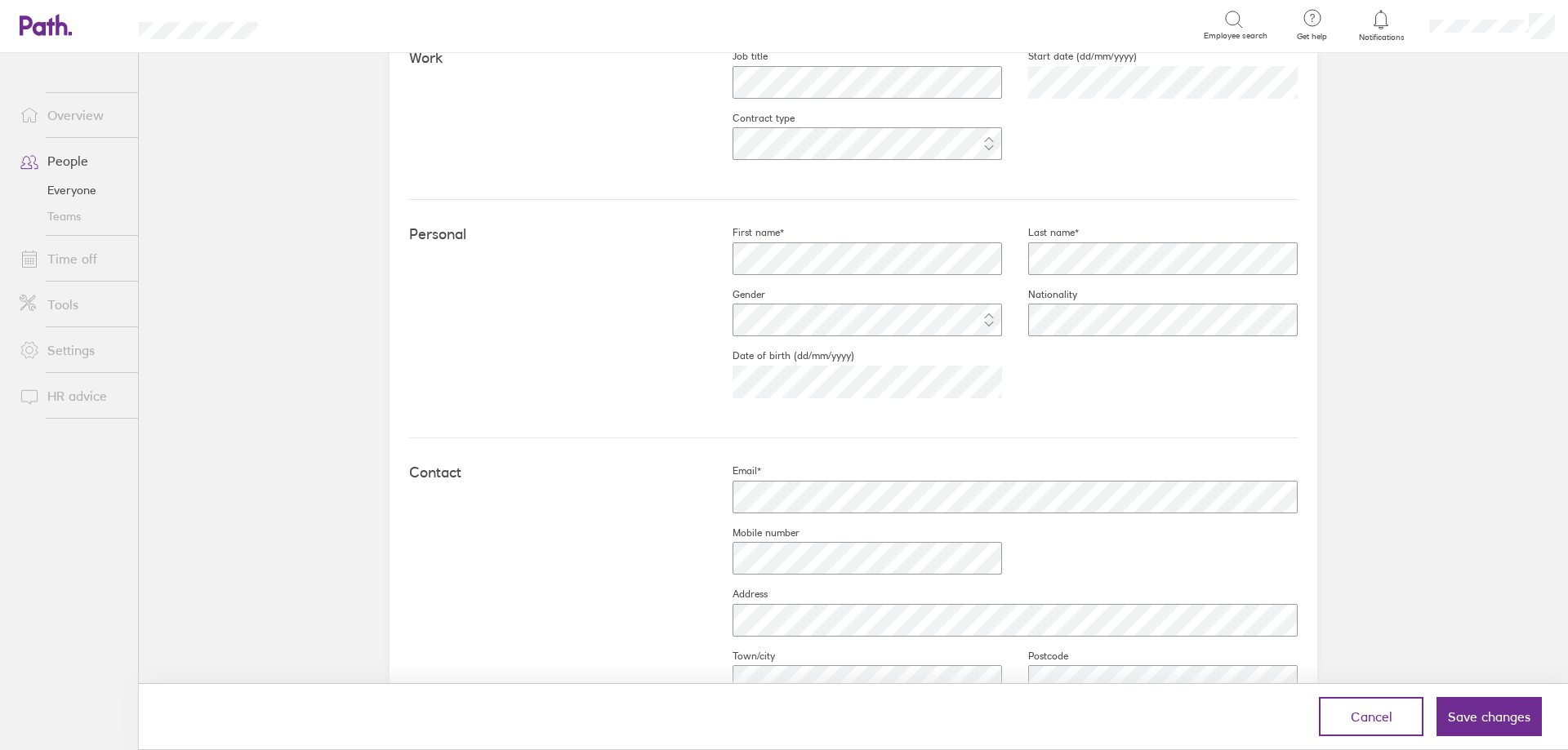
scroll to position [327, 0]
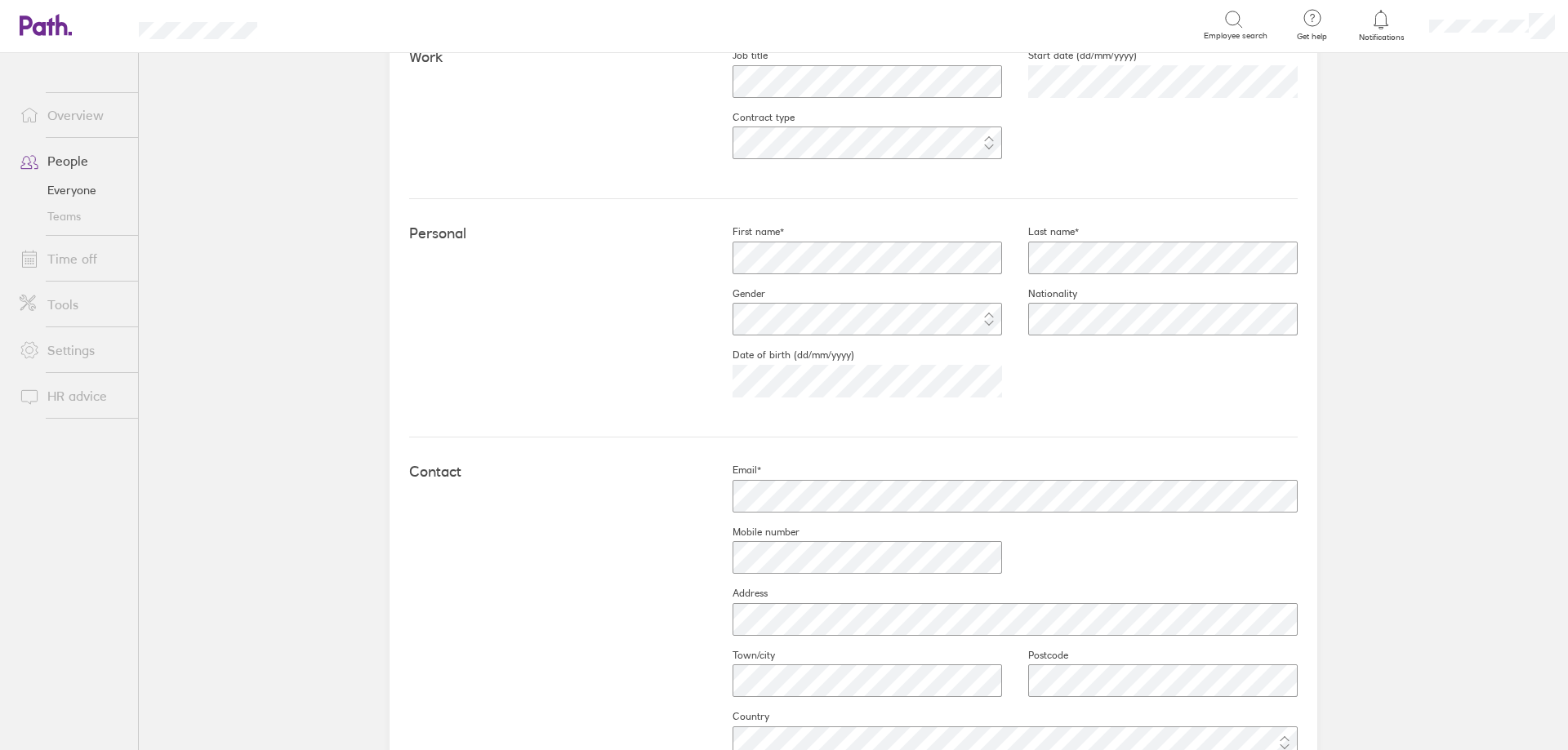
click at [65, 164] on link "People" at bounding box center [72, 160] width 132 height 33
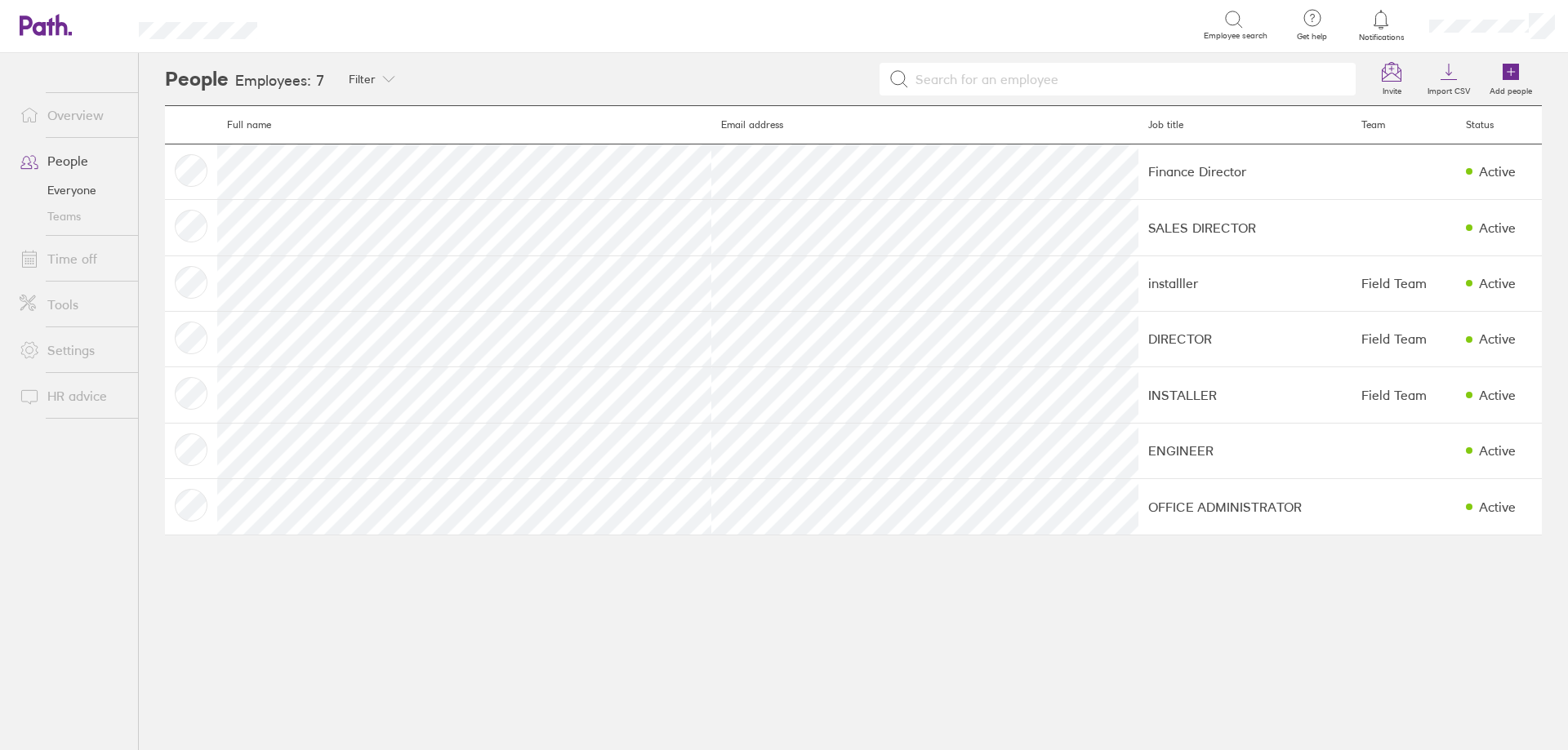
click at [65, 164] on link "People" at bounding box center [72, 160] width 132 height 33
click at [62, 164] on link "People" at bounding box center [72, 160] width 132 height 33
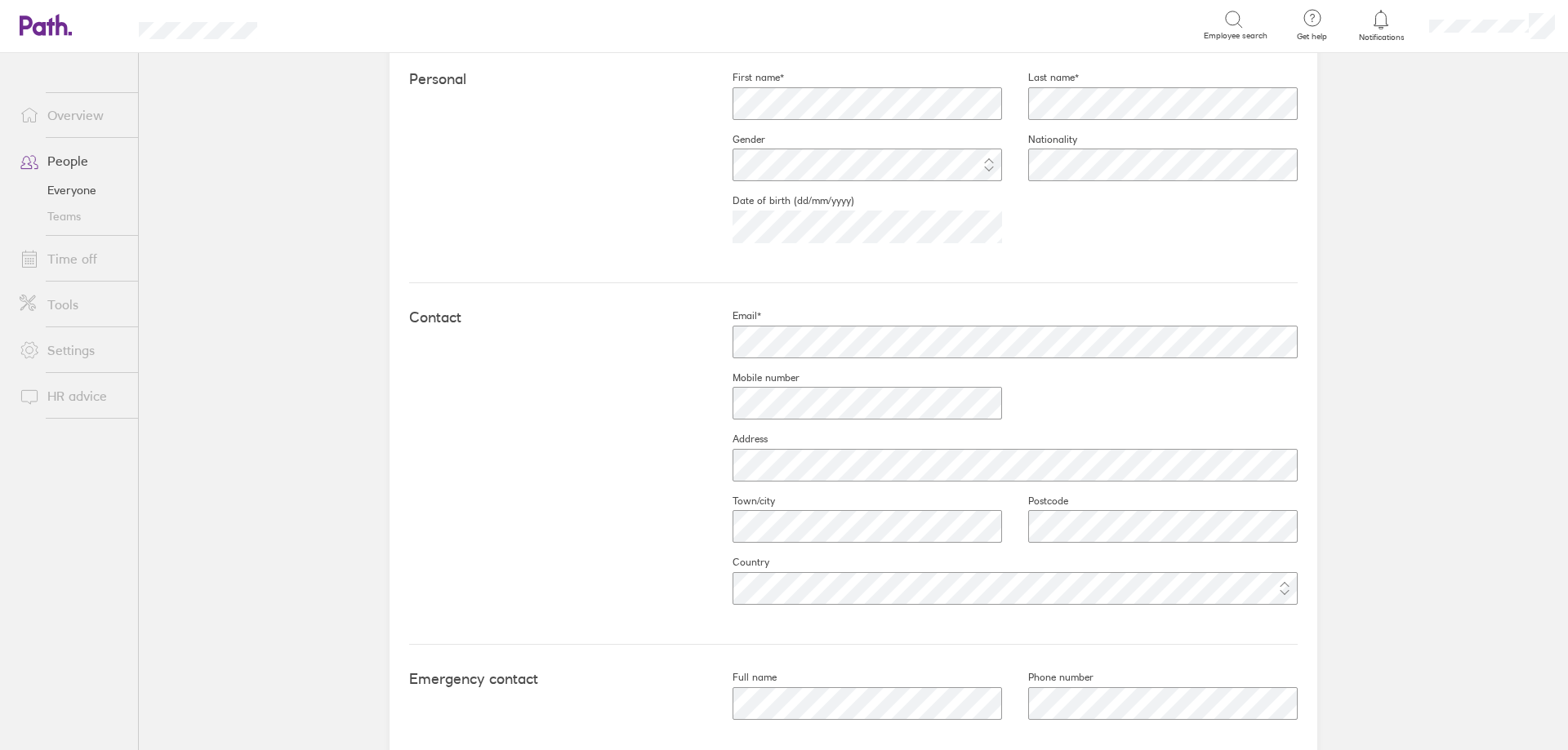
scroll to position [99, 0]
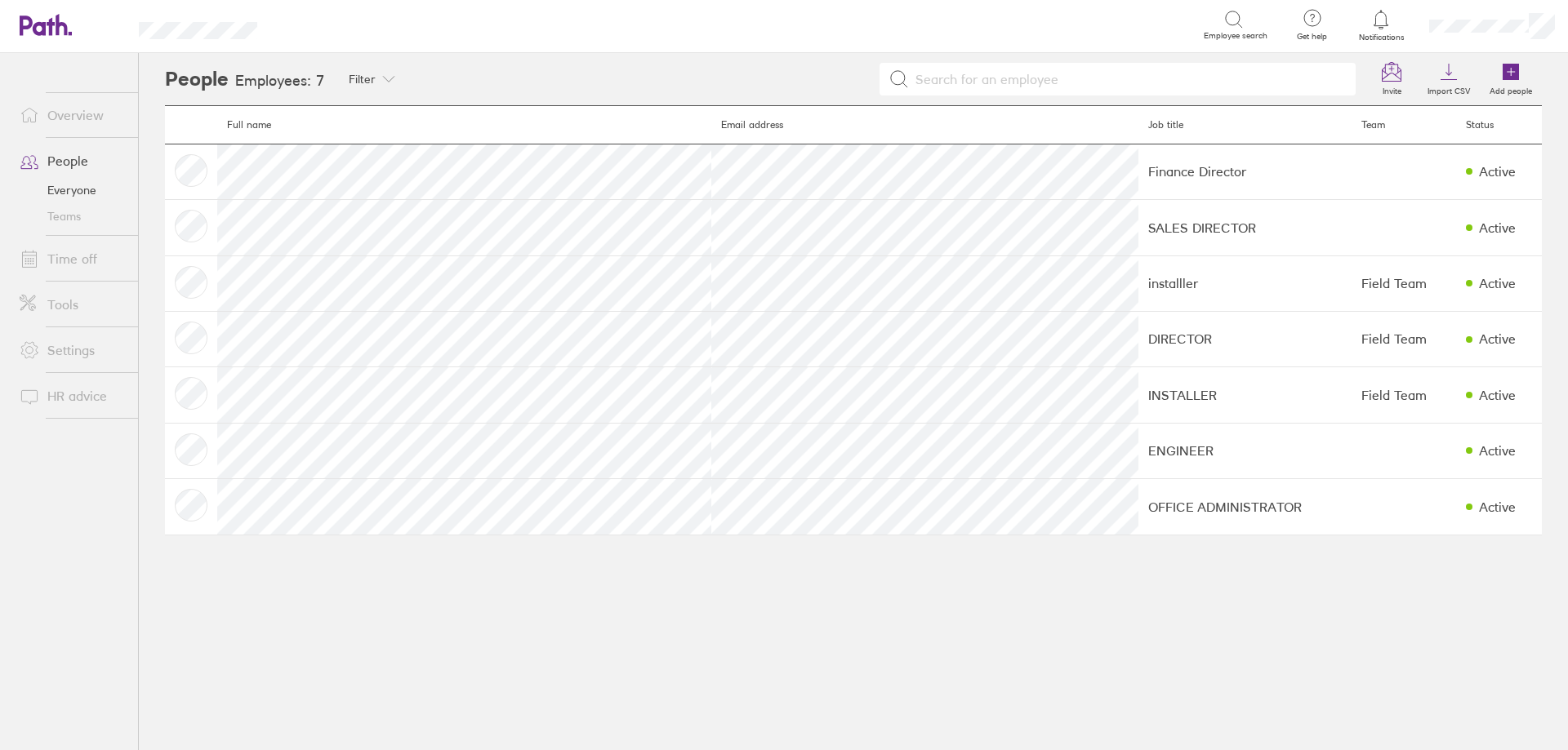
click at [83, 189] on link "Everyone" at bounding box center [72, 190] width 132 height 26
click at [78, 164] on link "People" at bounding box center [72, 160] width 132 height 33
click at [93, 120] on link "Overview" at bounding box center [72, 115] width 132 height 33
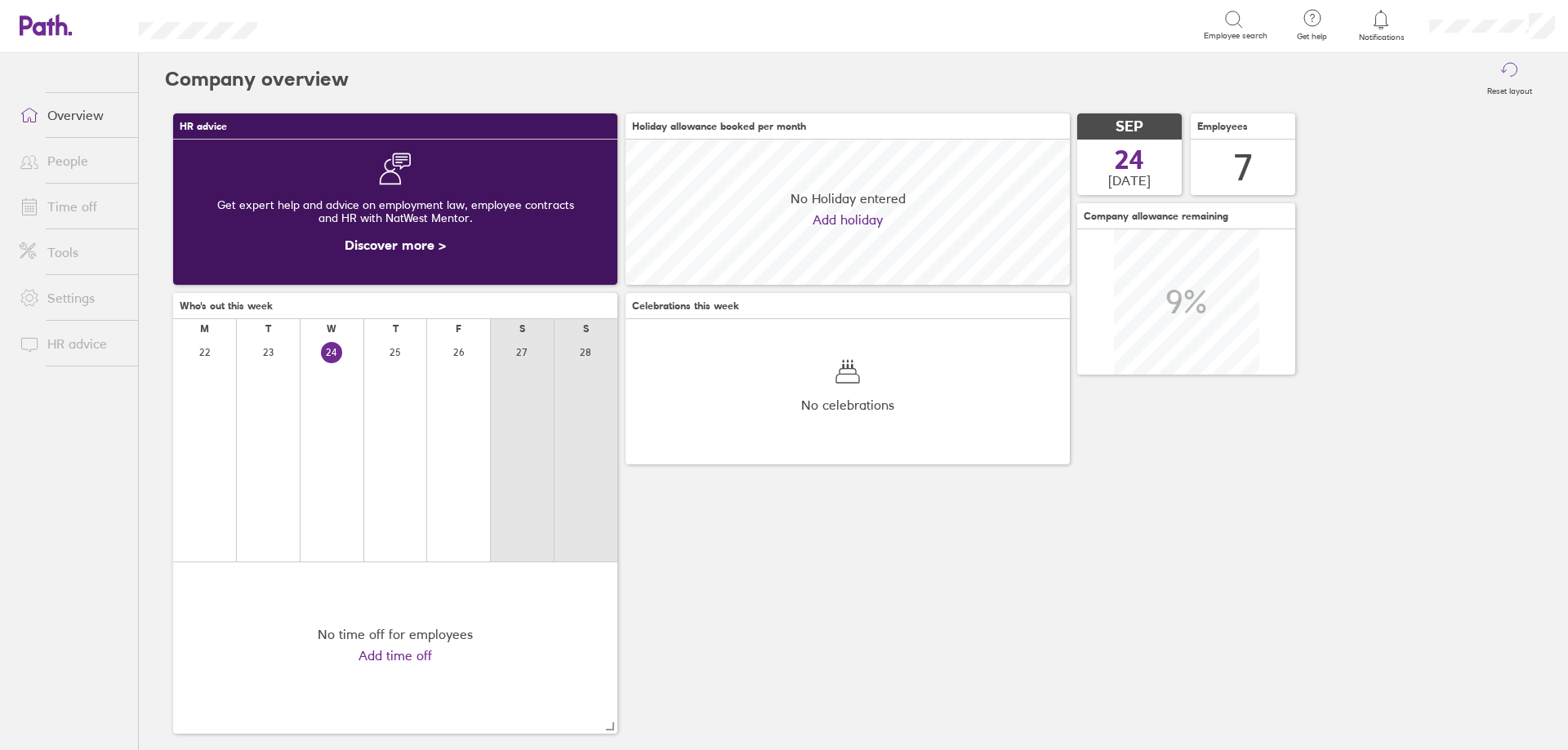
scroll to position [145, 444]
click at [72, 159] on link "People" at bounding box center [72, 160] width 132 height 33
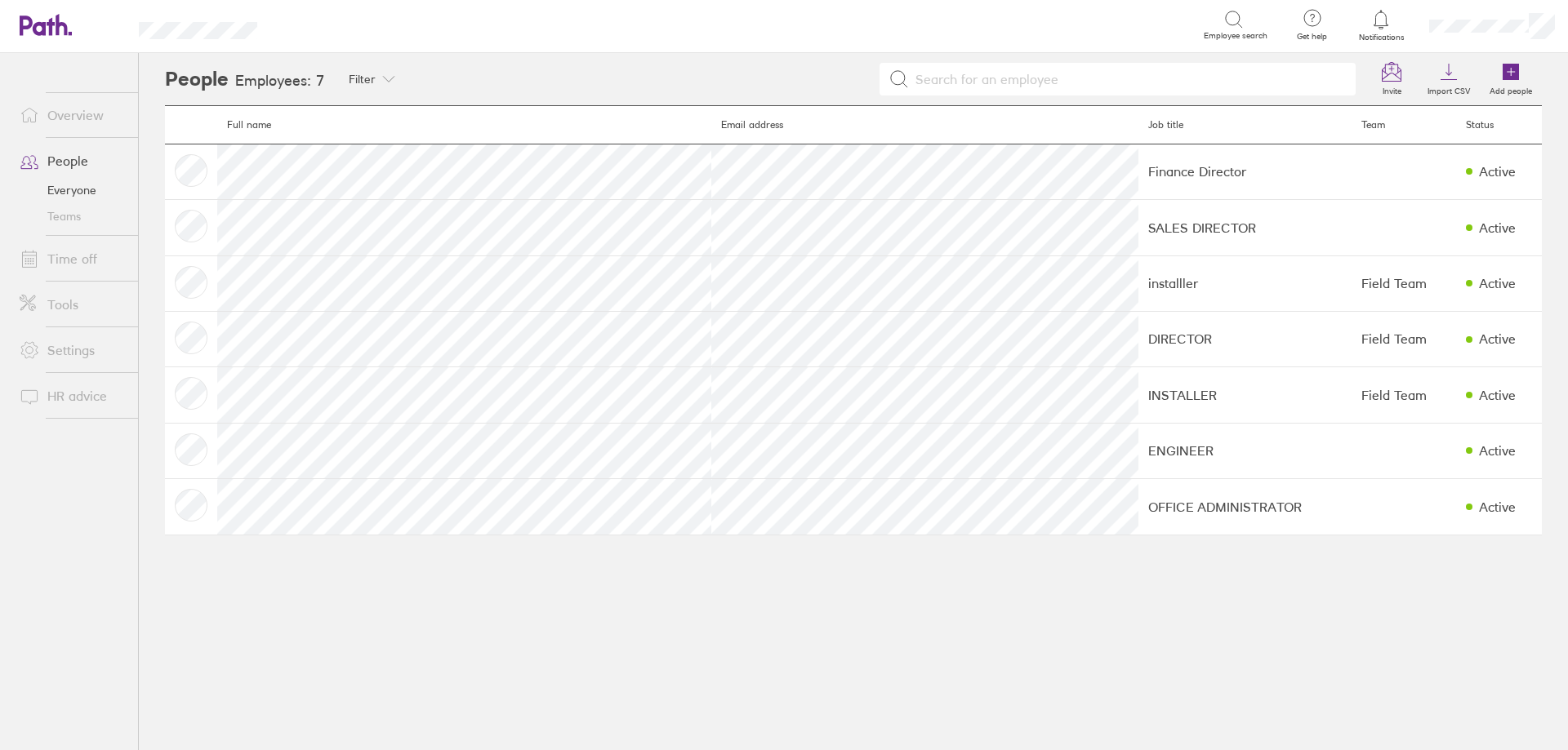
click at [80, 222] on link "Teams" at bounding box center [72, 216] width 132 height 26
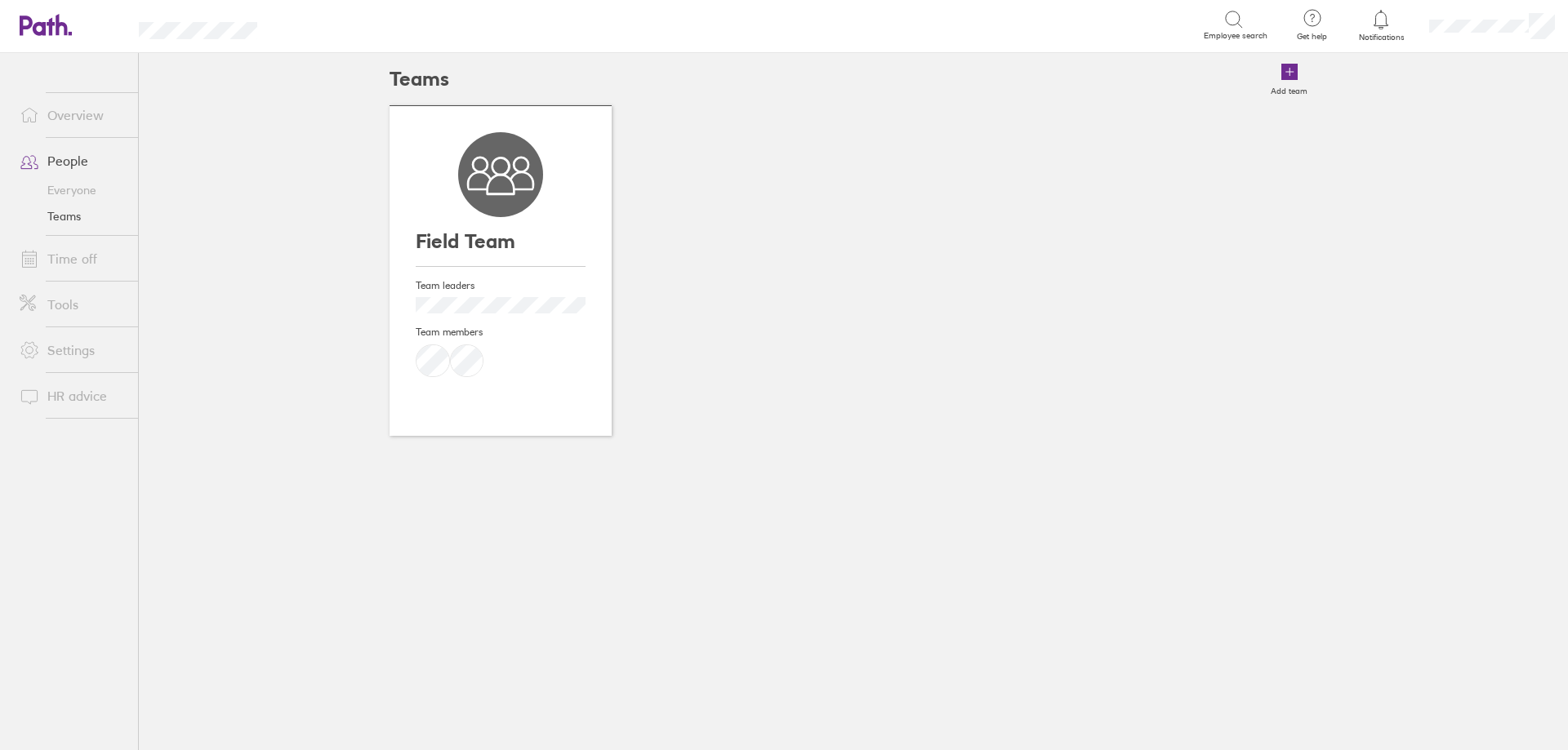
click at [465, 361] on div at bounding box center [500, 376] width 170 height 65
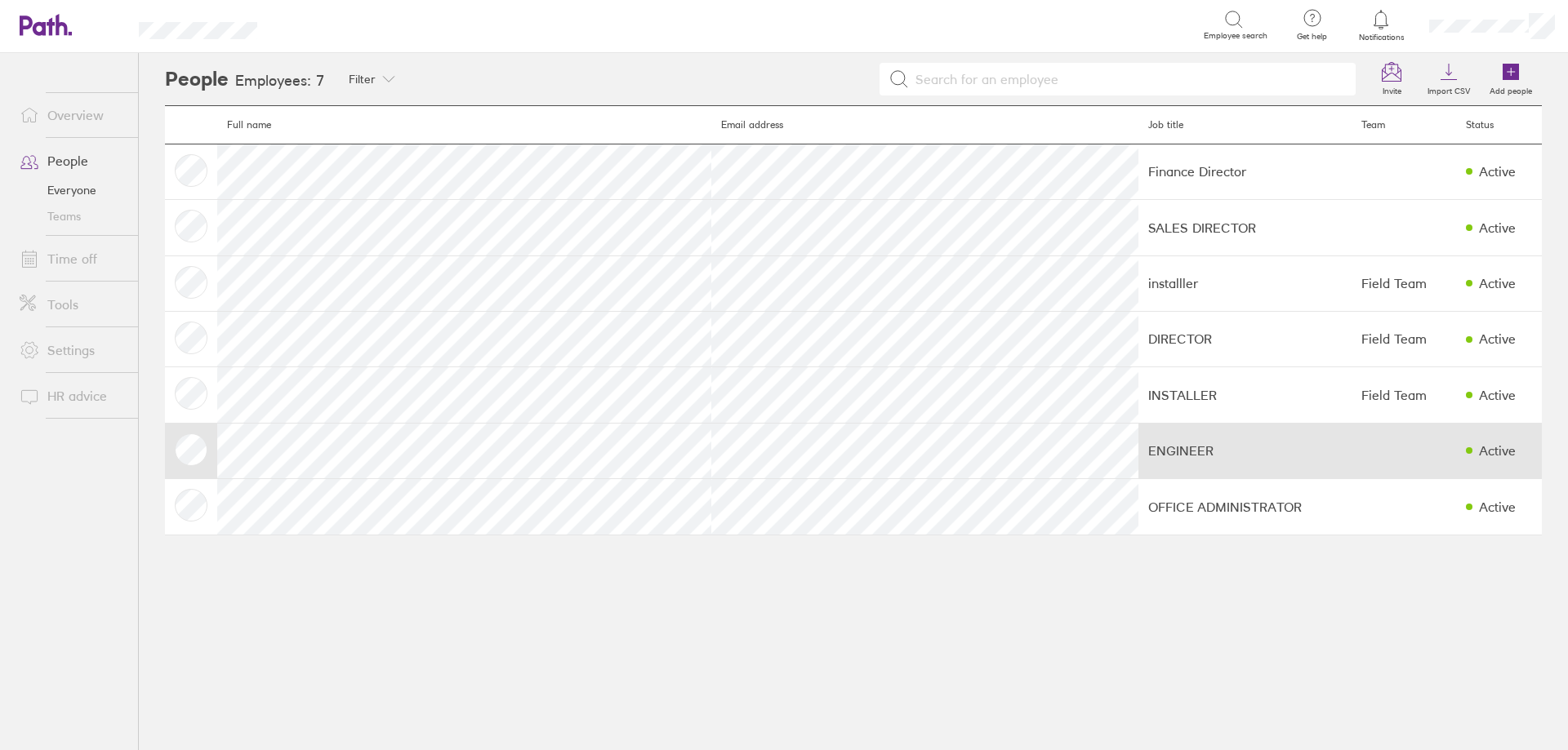
click at [1138, 461] on td "ENGINEER" at bounding box center [1245, 450] width 214 height 55
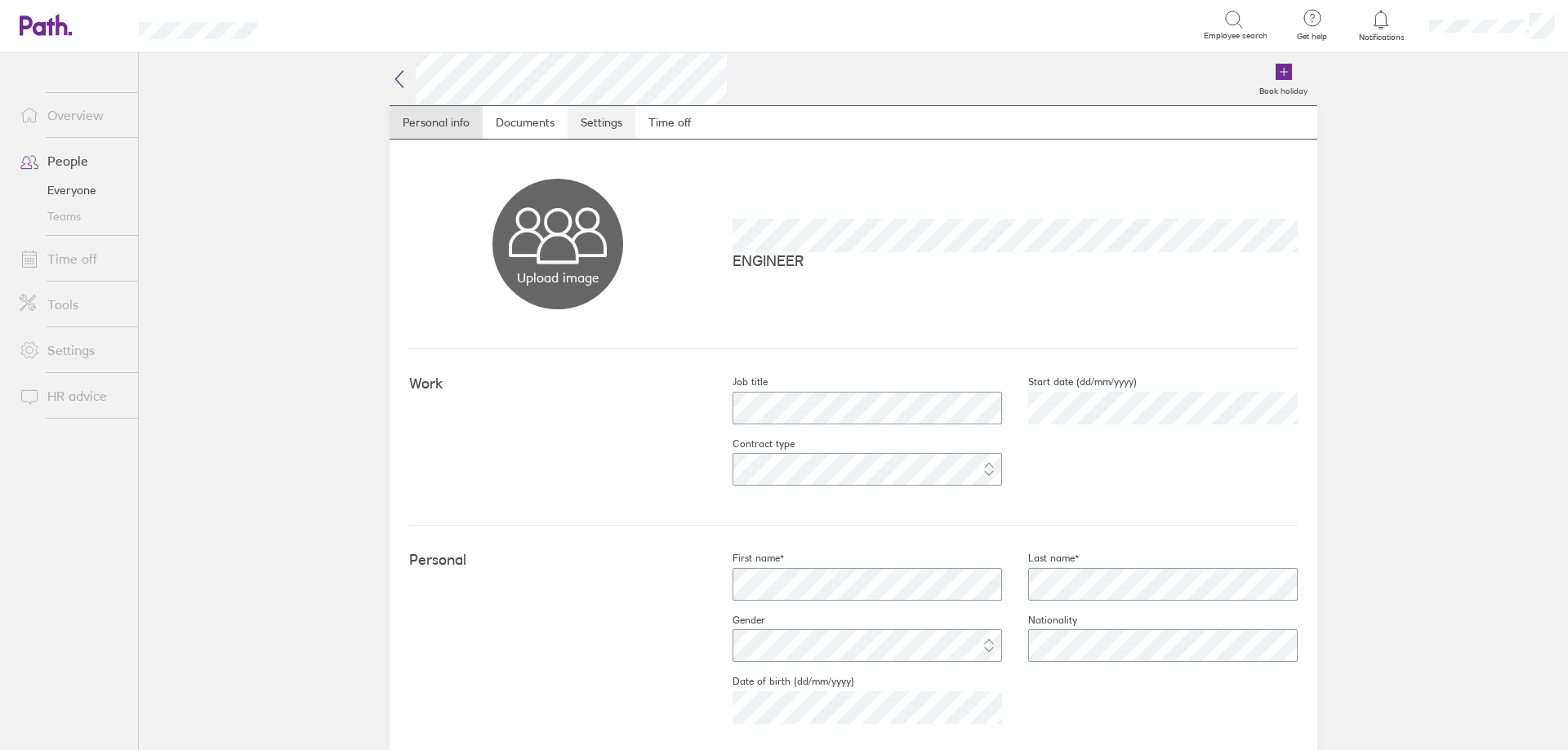
click at [586, 118] on link "Settings" at bounding box center [602, 122] width 68 height 33
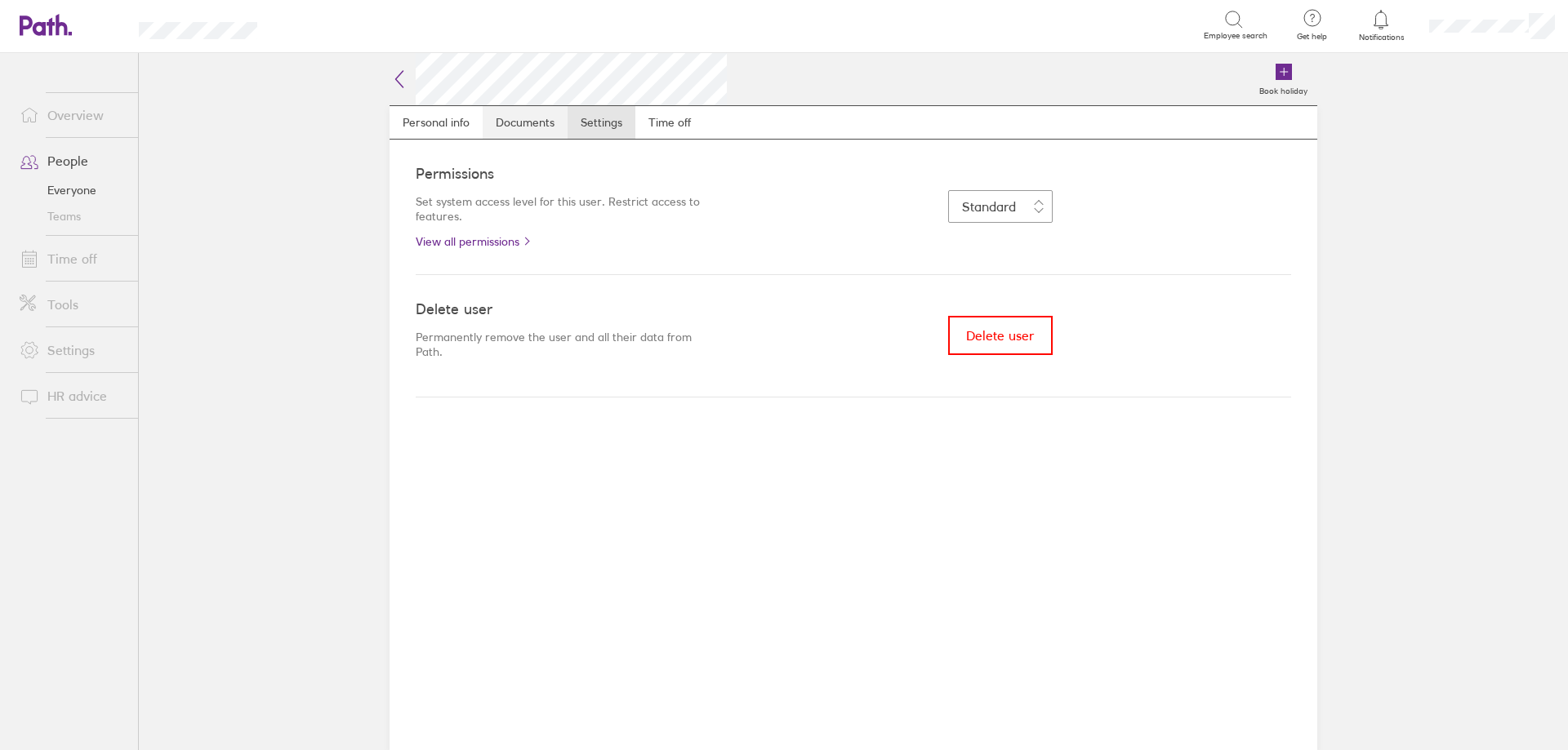
click at [538, 123] on link "Documents" at bounding box center [524, 122] width 85 height 33
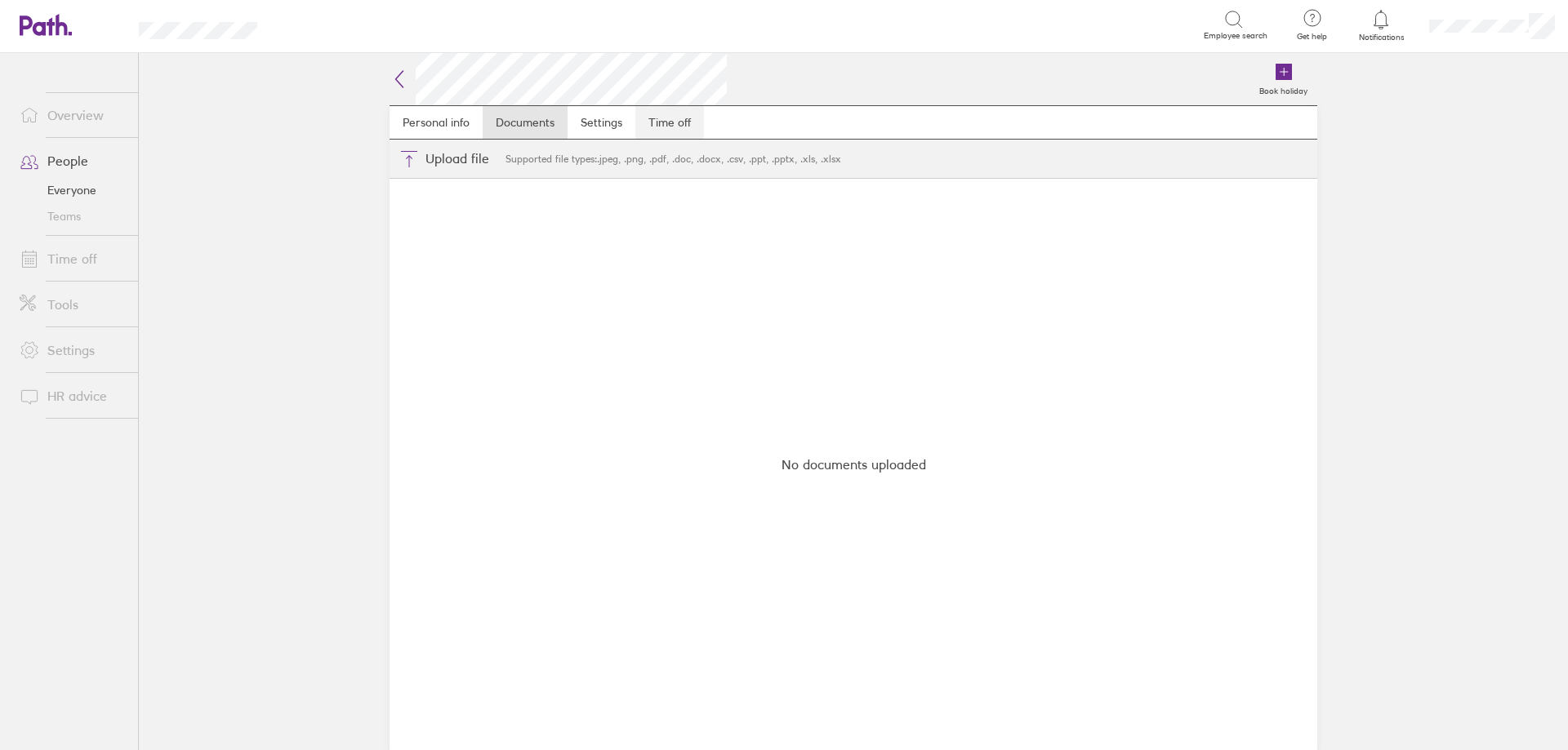
click at [680, 123] on link "Time off" at bounding box center [669, 122] width 69 height 33
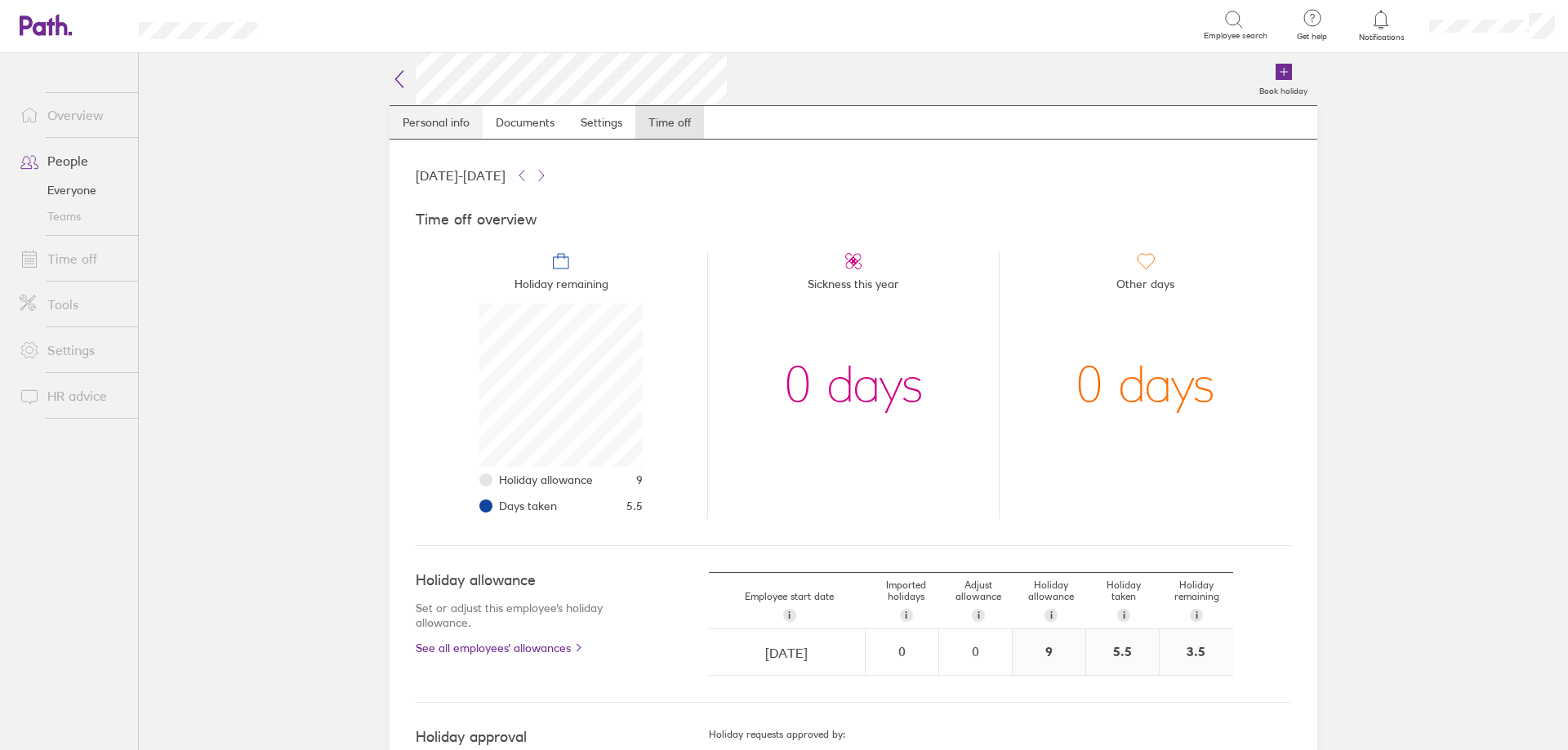
click at [407, 122] on link "Personal info" at bounding box center [436, 122] width 93 height 33
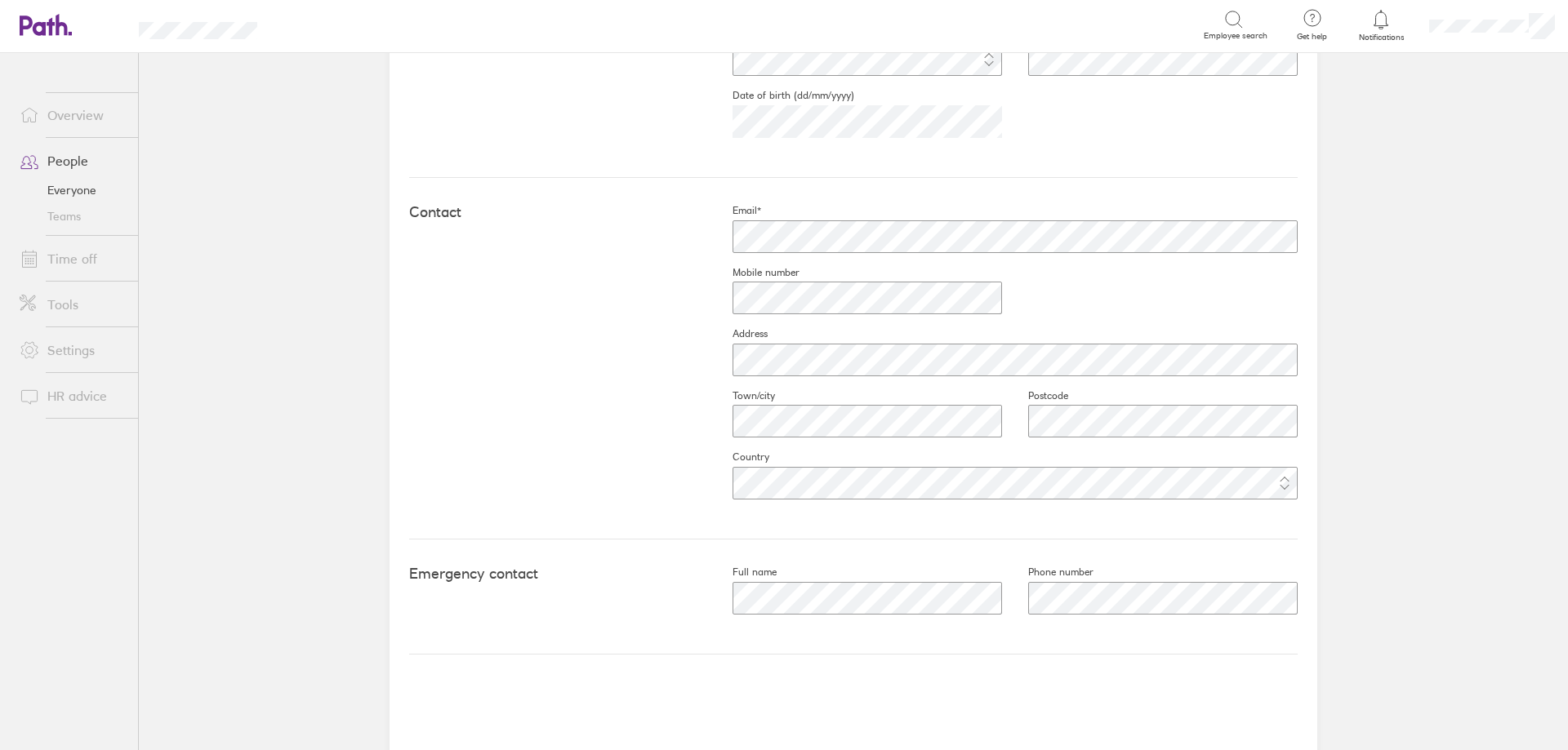
scroll to position [589, 0]
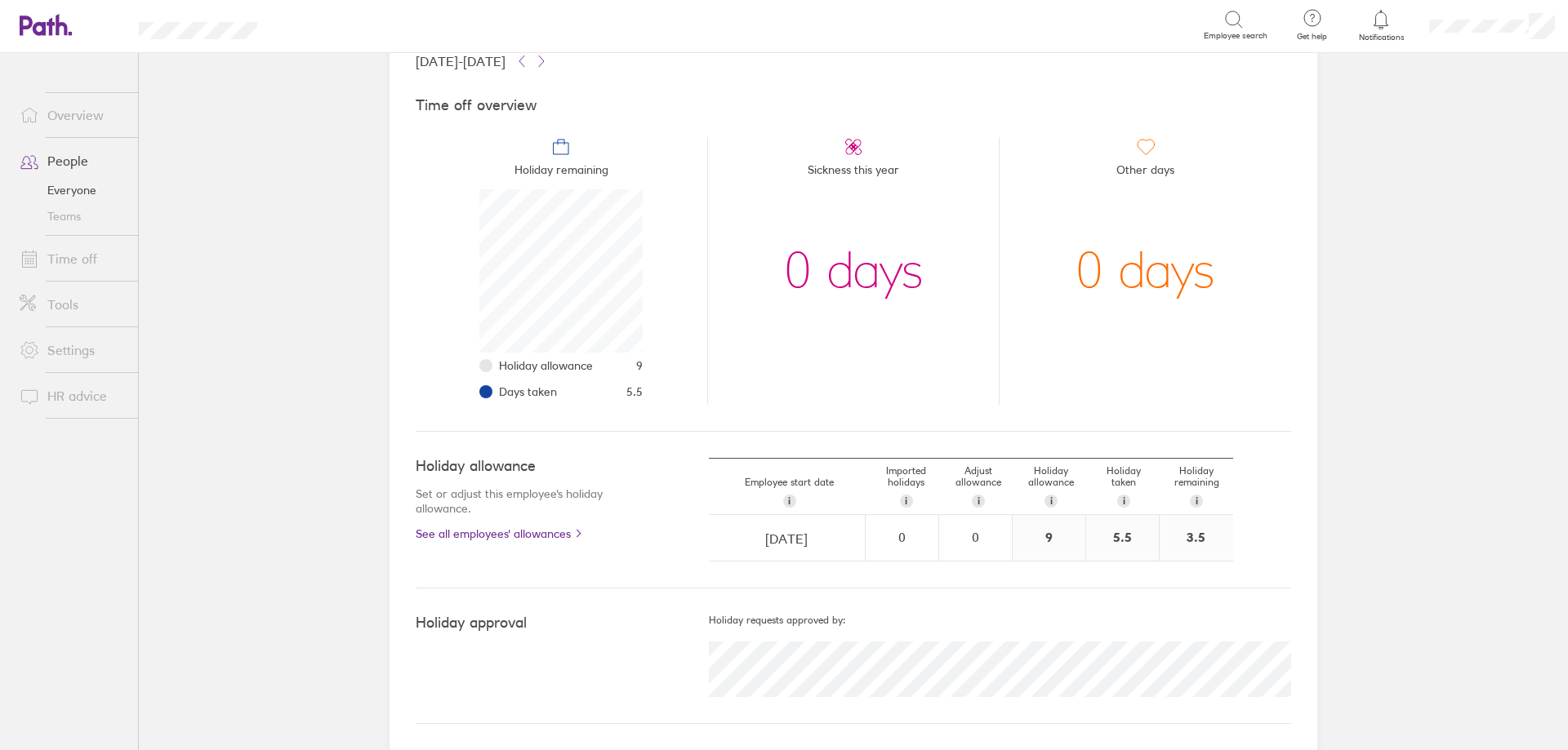
scroll to position [164, 164]
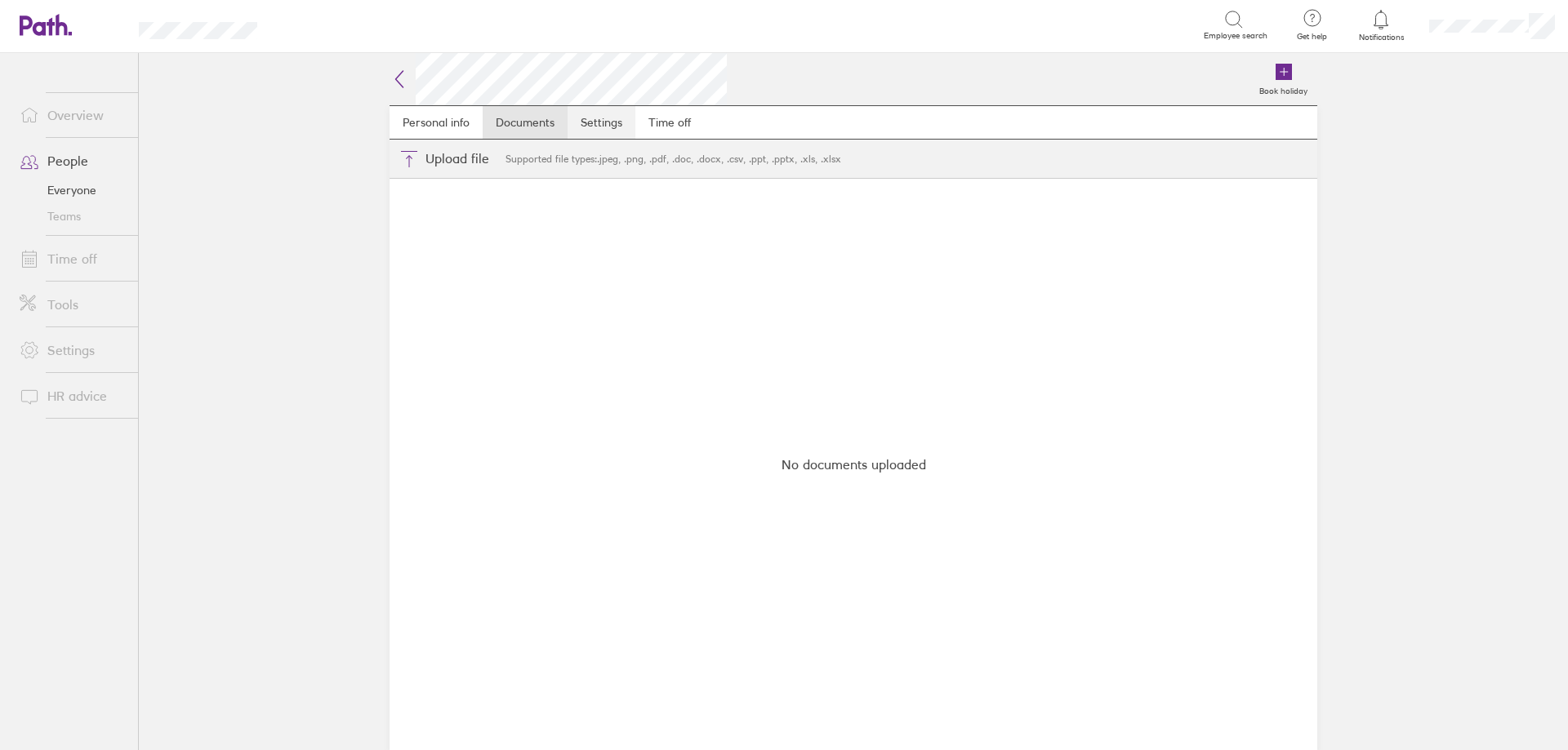
click at [600, 124] on link "Settings" at bounding box center [602, 122] width 68 height 33
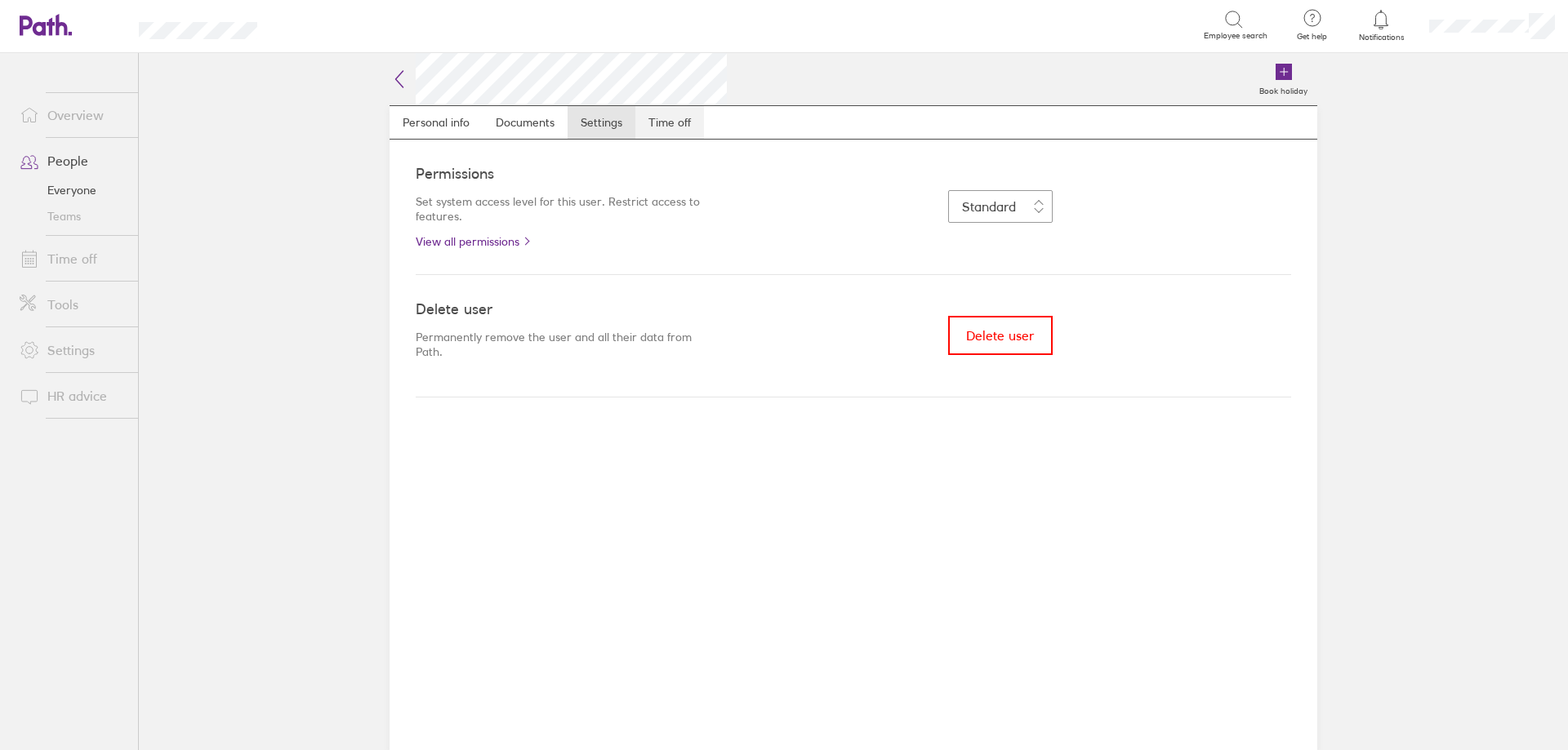
click at [668, 125] on link "Time off" at bounding box center [669, 122] width 69 height 33
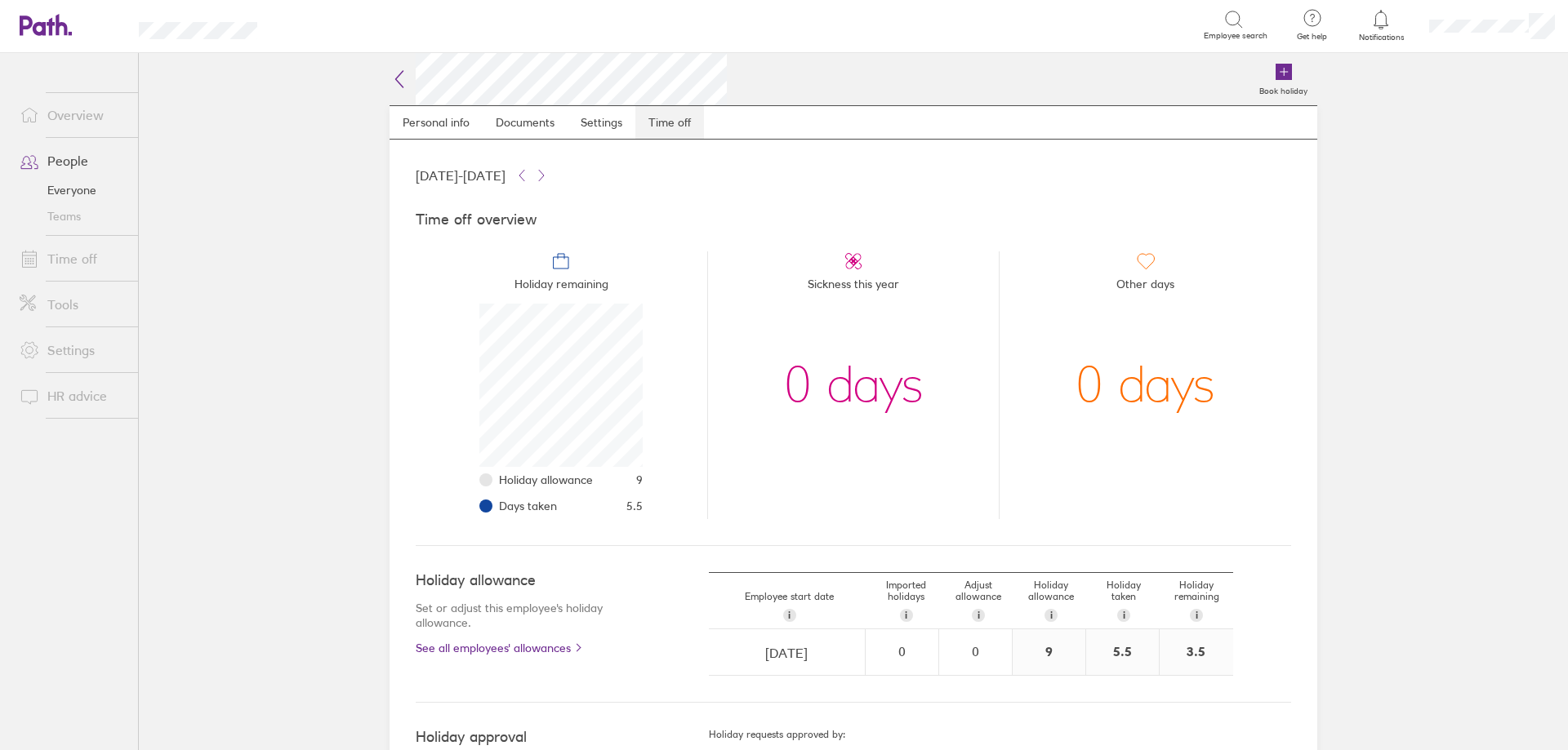
scroll to position [164, 164]
click at [71, 160] on link "People" at bounding box center [72, 160] width 132 height 33
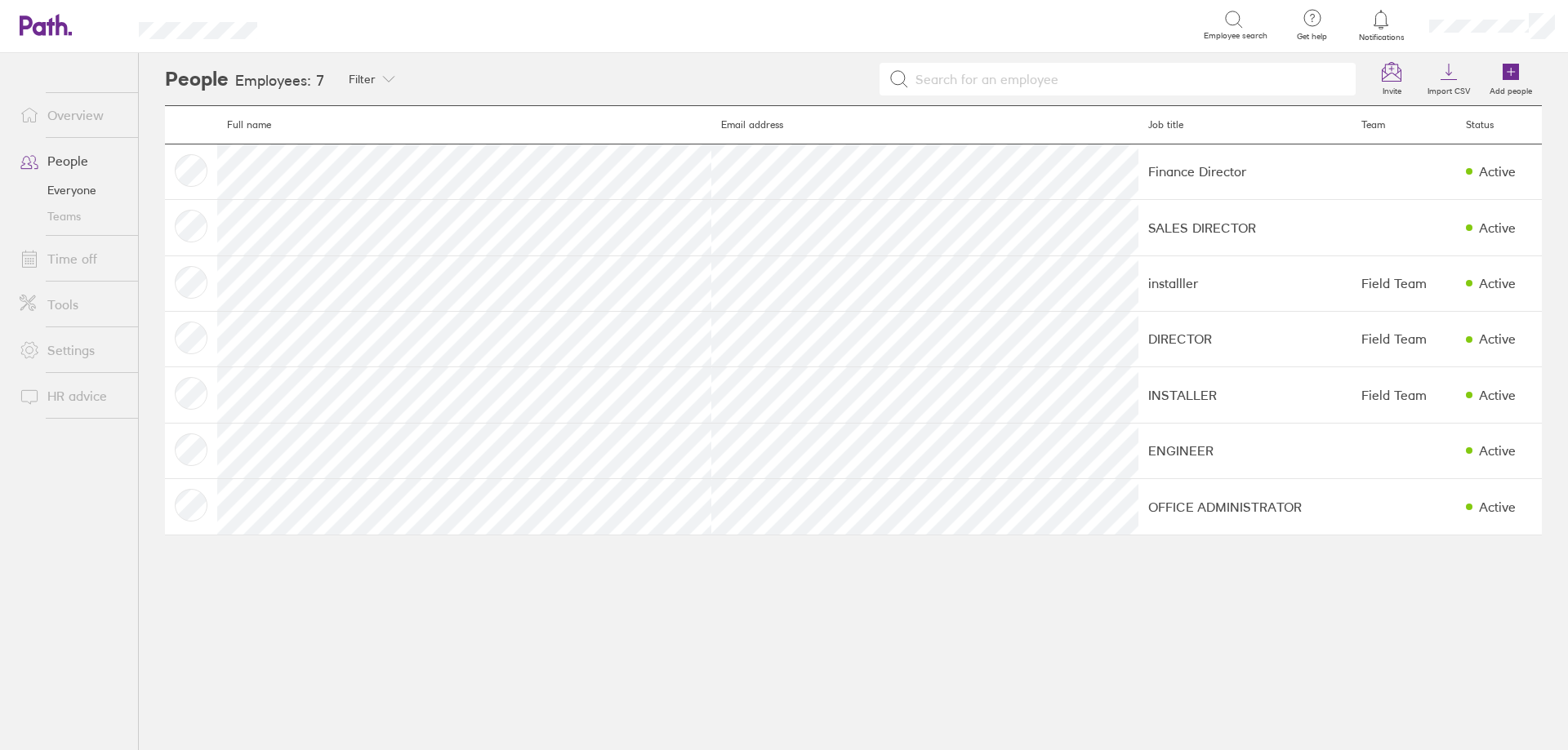
click at [70, 117] on link "Overview" at bounding box center [72, 115] width 132 height 33
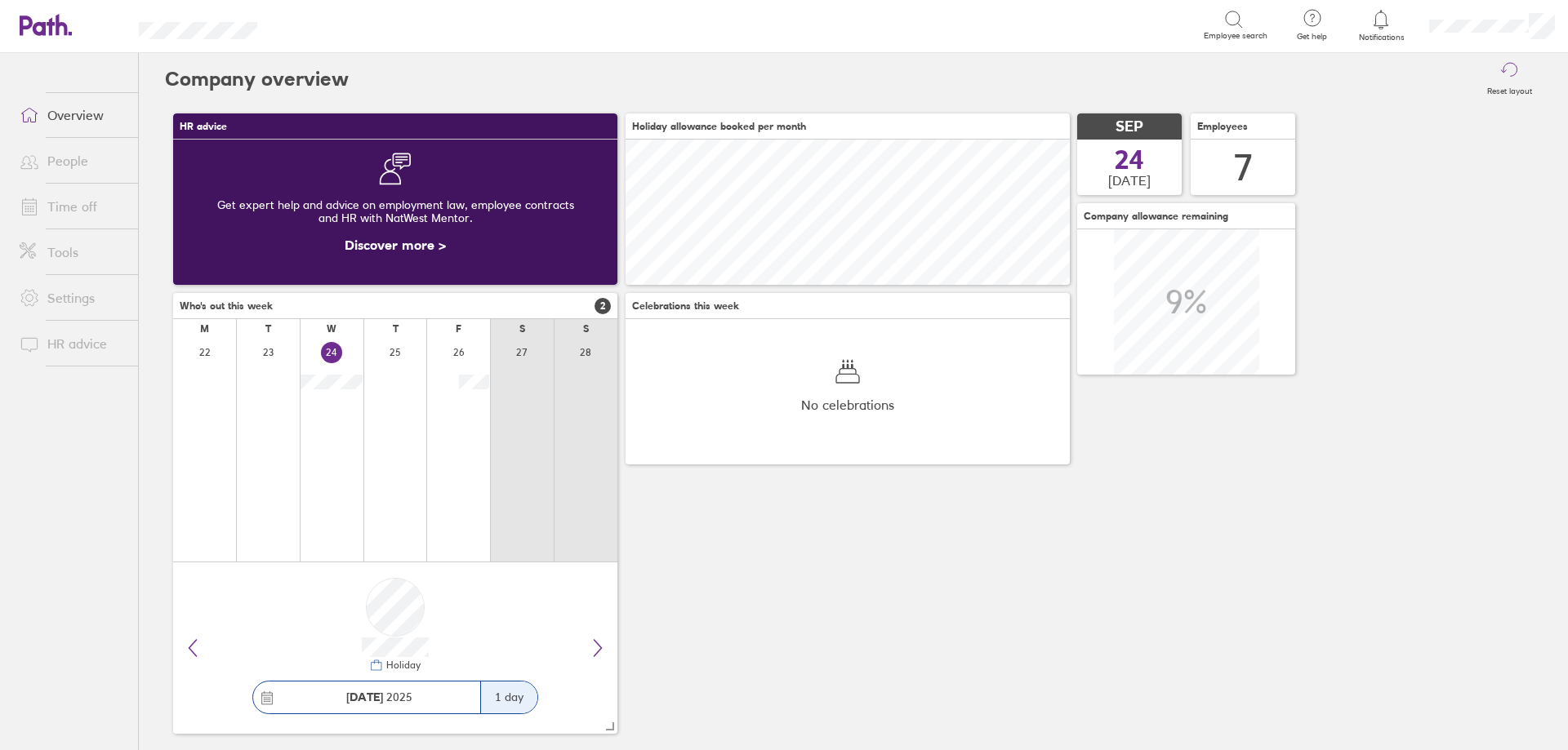
scroll to position [18, 0]
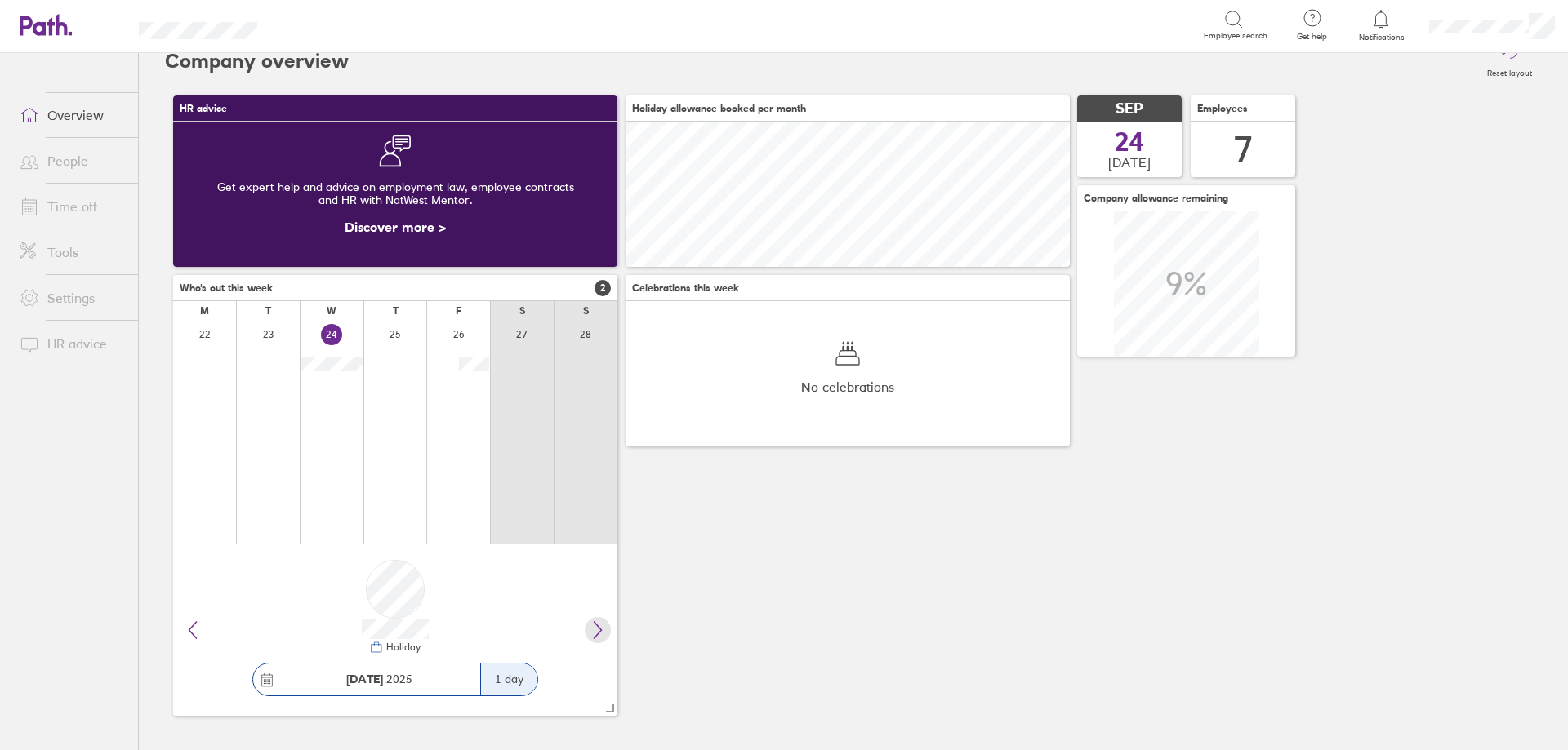
click at [601, 641] on button at bounding box center [597, 630] width 26 height 26
click at [100, 216] on link "Time off" at bounding box center [72, 206] width 132 height 33
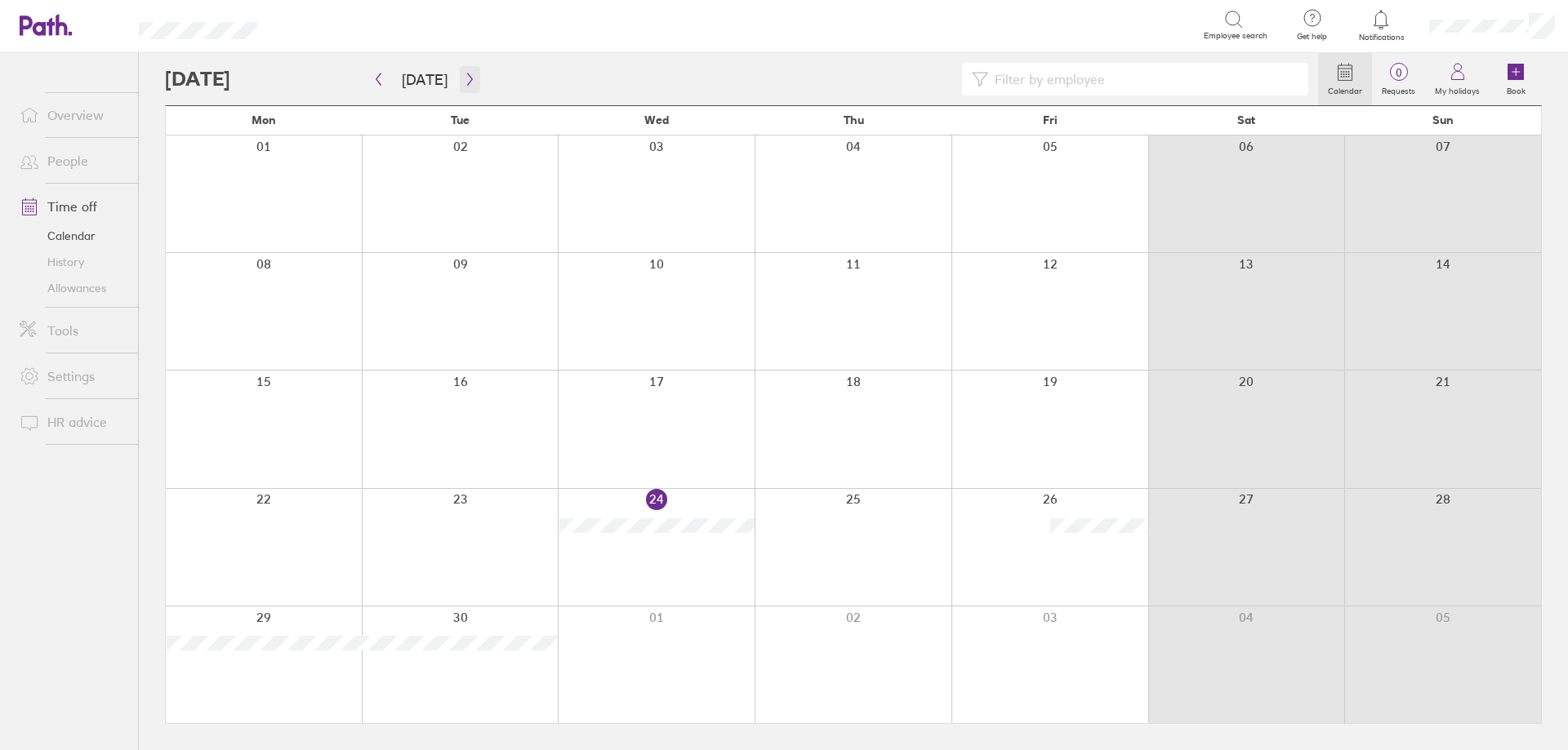
click at [464, 77] on icon "button" at bounding box center [470, 79] width 12 height 13
click at [1507, 87] on label "Book" at bounding box center [1515, 89] width 38 height 15
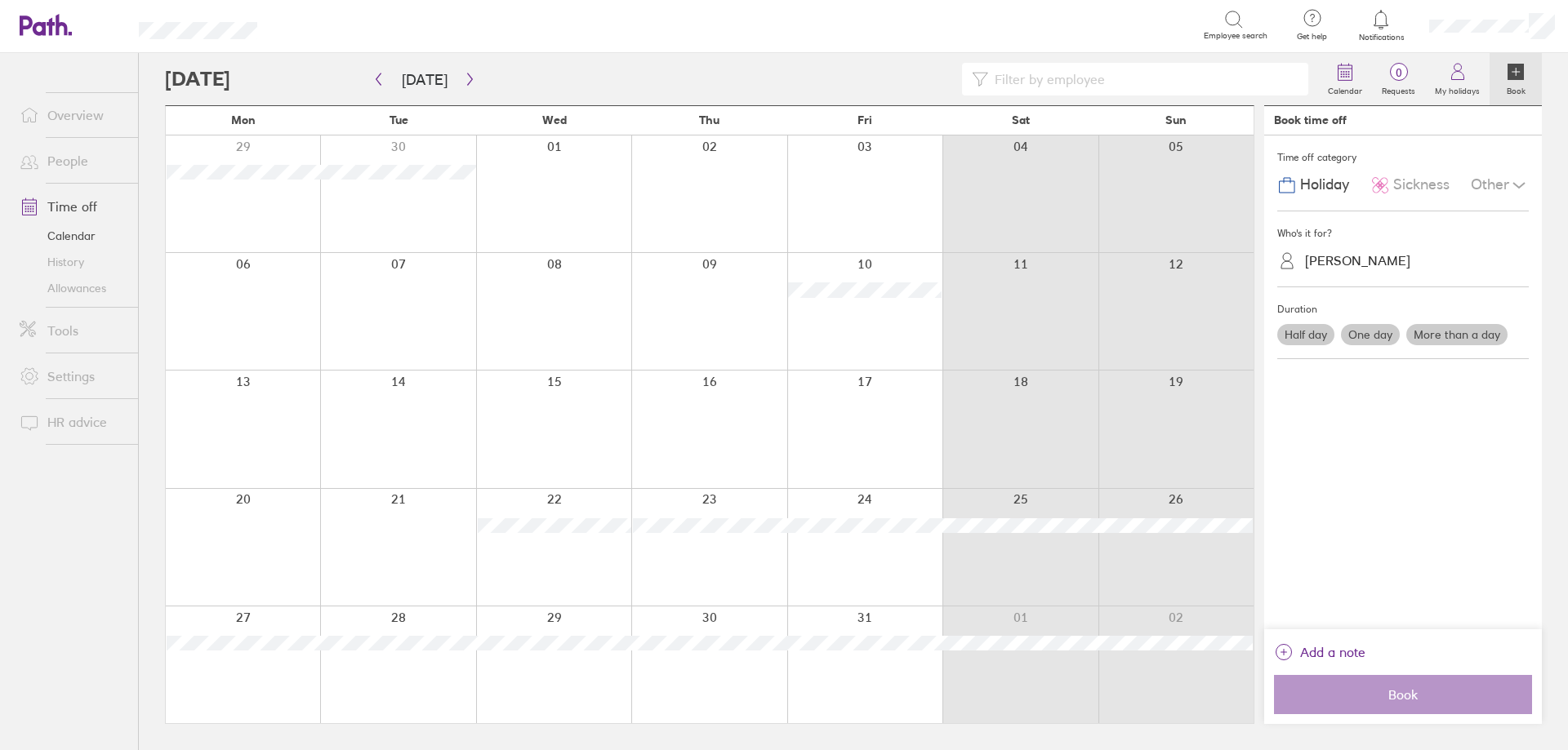
click at [1433, 332] on label "More than a day" at bounding box center [1457, 335] width 101 height 21
click at [0, 0] on input "More than a day" at bounding box center [0, 0] width 0 height 0
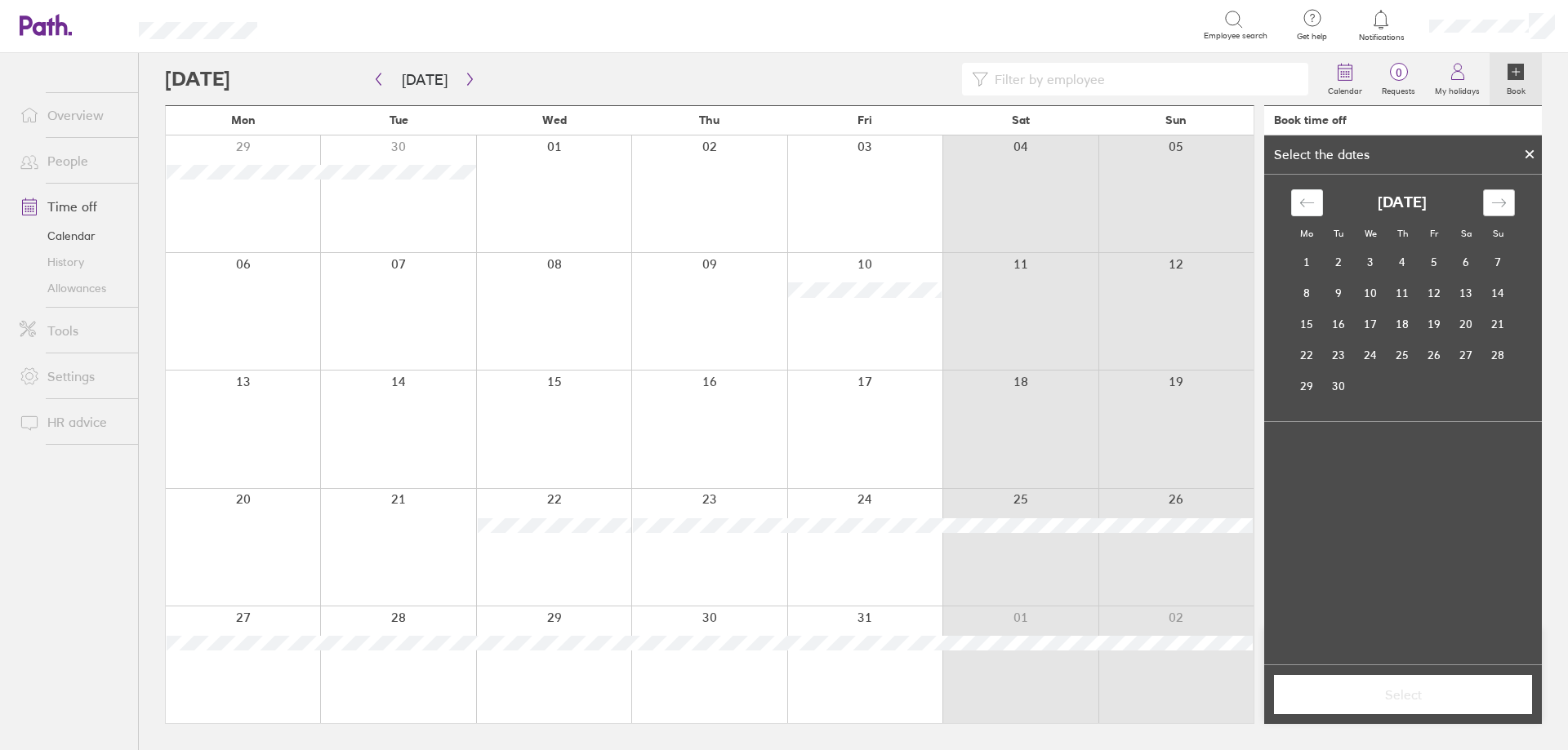
click at [1497, 204] on icon "Move forward to switch to the next month." at bounding box center [1499, 202] width 15 height 15
click at [1315, 359] on td "20" at bounding box center [1307, 355] width 32 height 31
click at [1337, 358] on td "21" at bounding box center [1339, 355] width 32 height 31
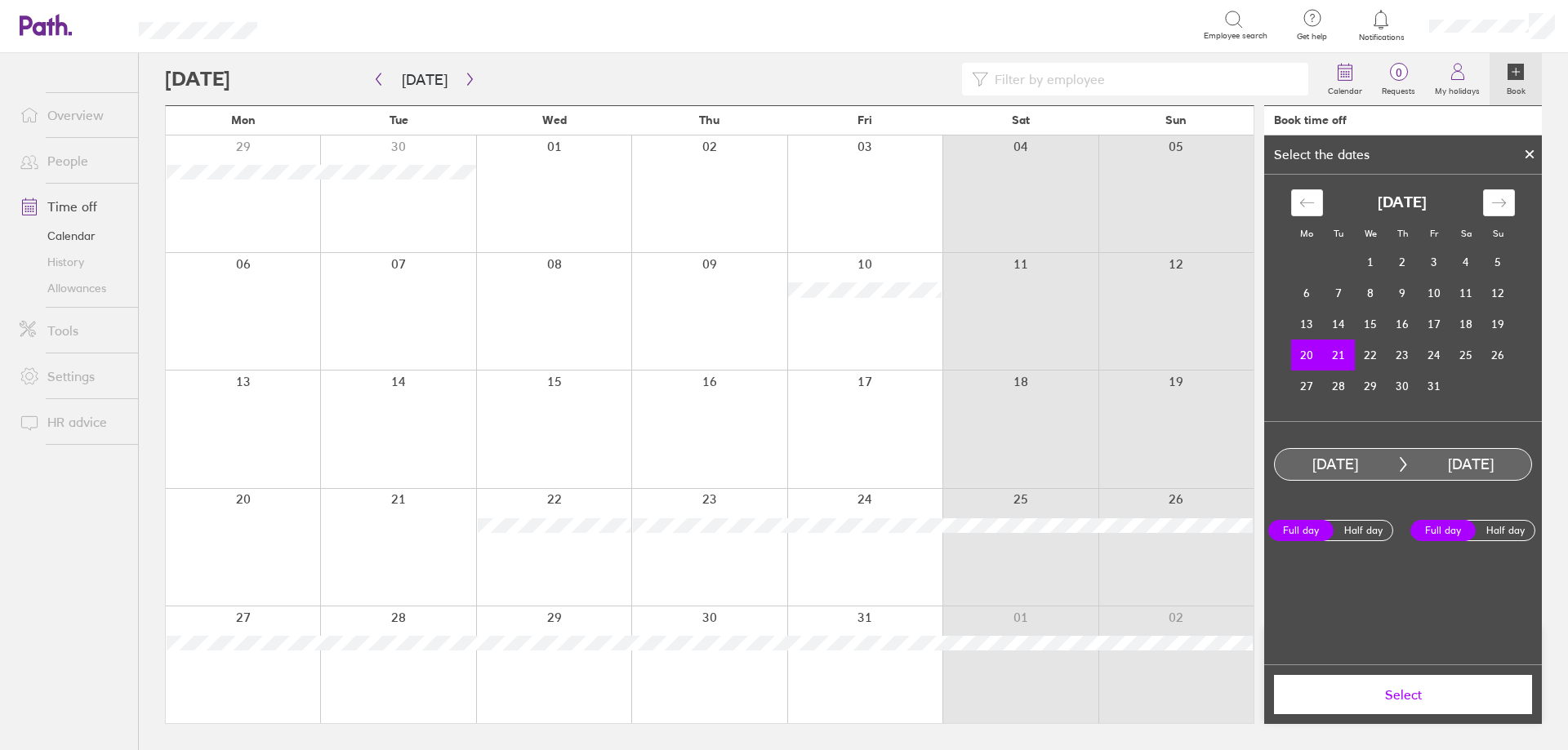
click at [1415, 691] on span "Select" at bounding box center [1403, 695] width 235 height 15
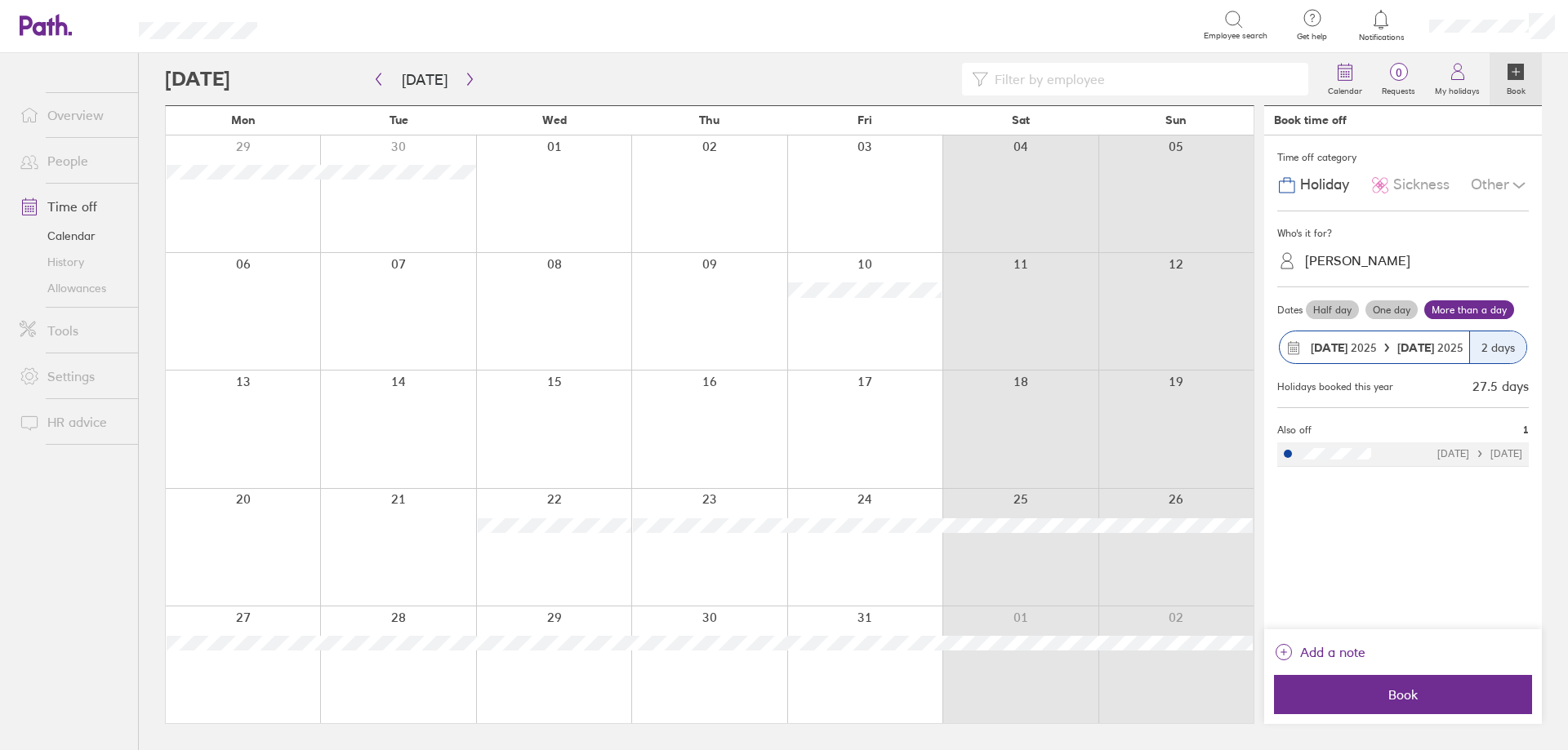
click at [1415, 691] on span "Book" at bounding box center [1403, 695] width 235 height 15
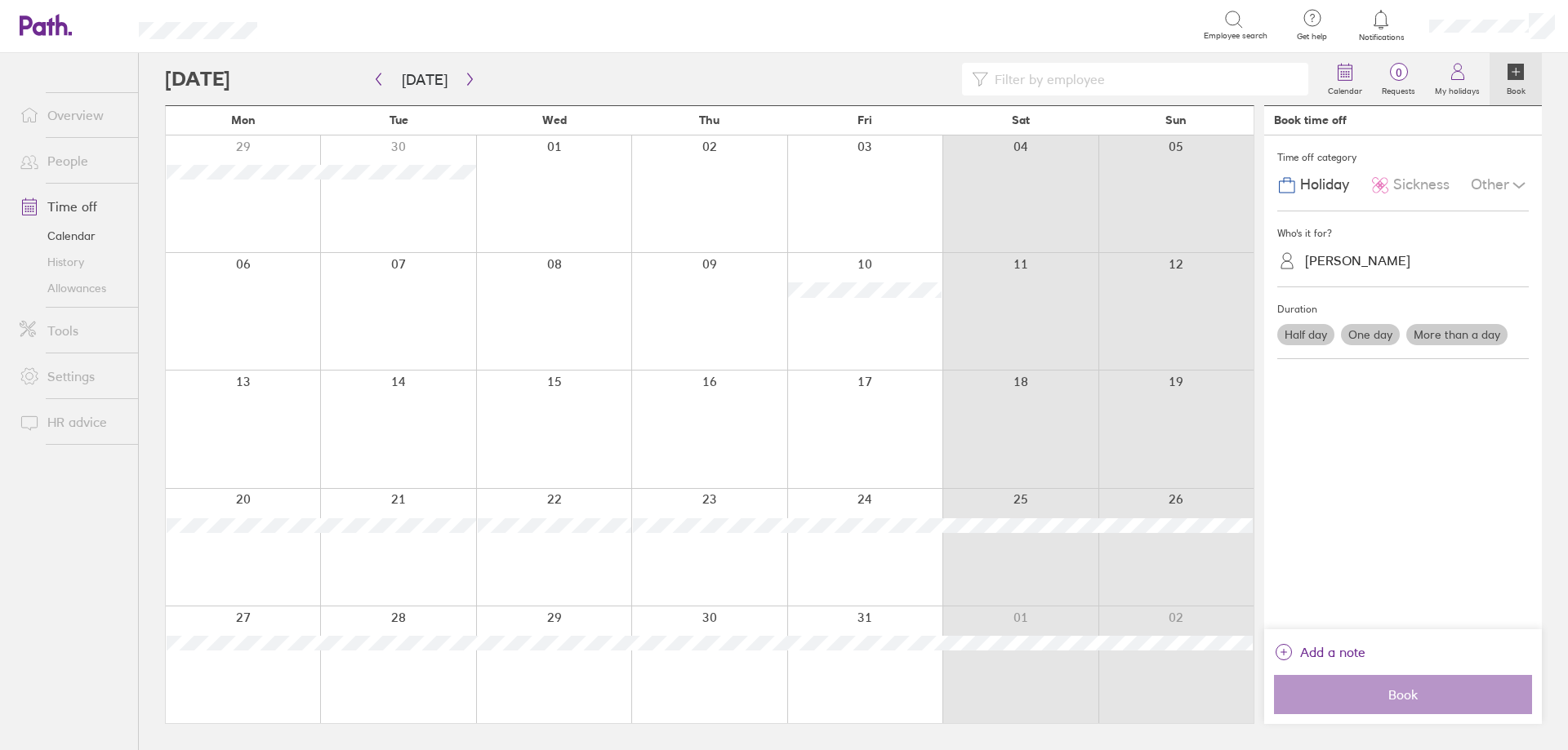
click at [564, 305] on div at bounding box center [554, 311] width 155 height 117
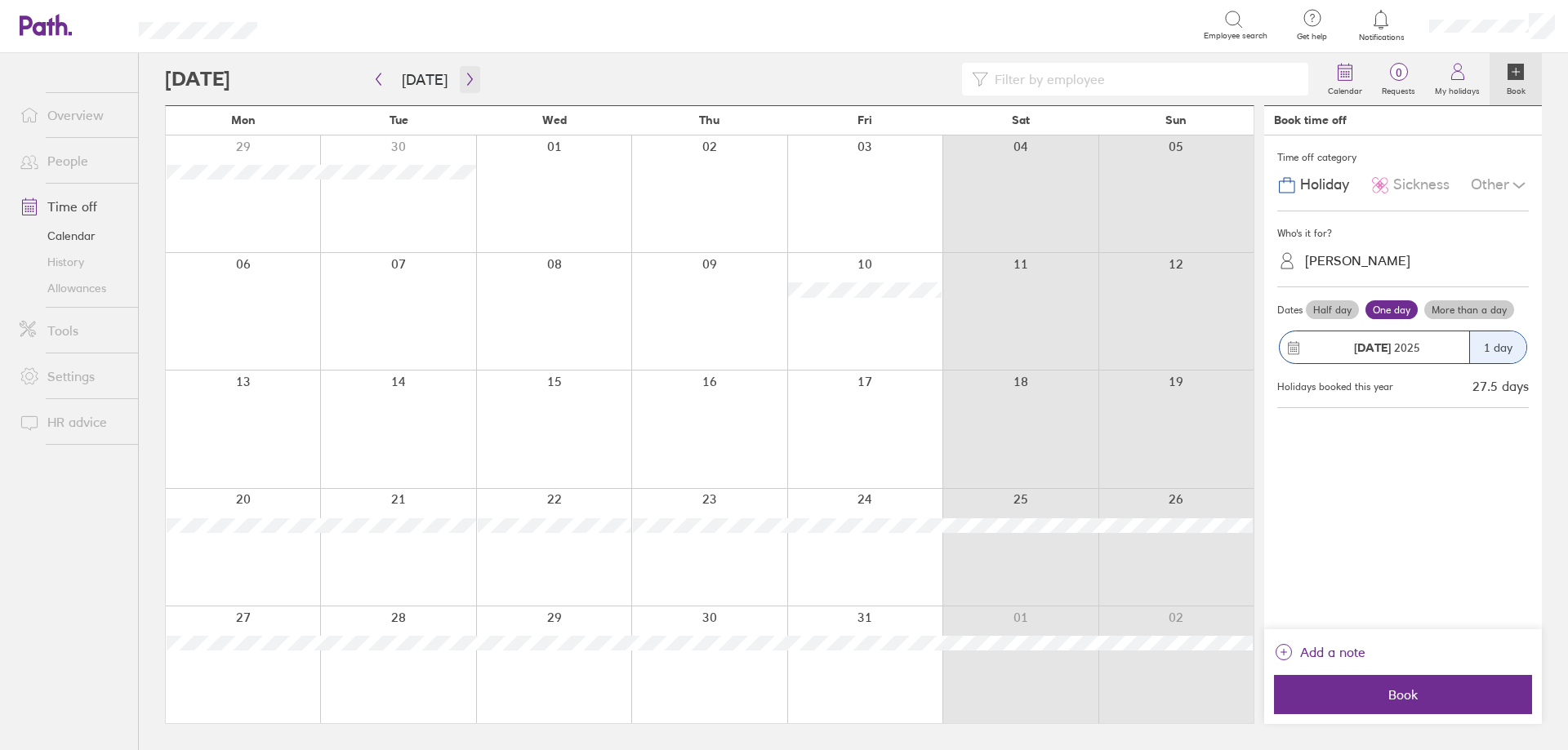
click at [464, 80] on icon "button" at bounding box center [470, 79] width 12 height 13
click at [468, 83] on icon "button" at bounding box center [470, 79] width 12 height 13
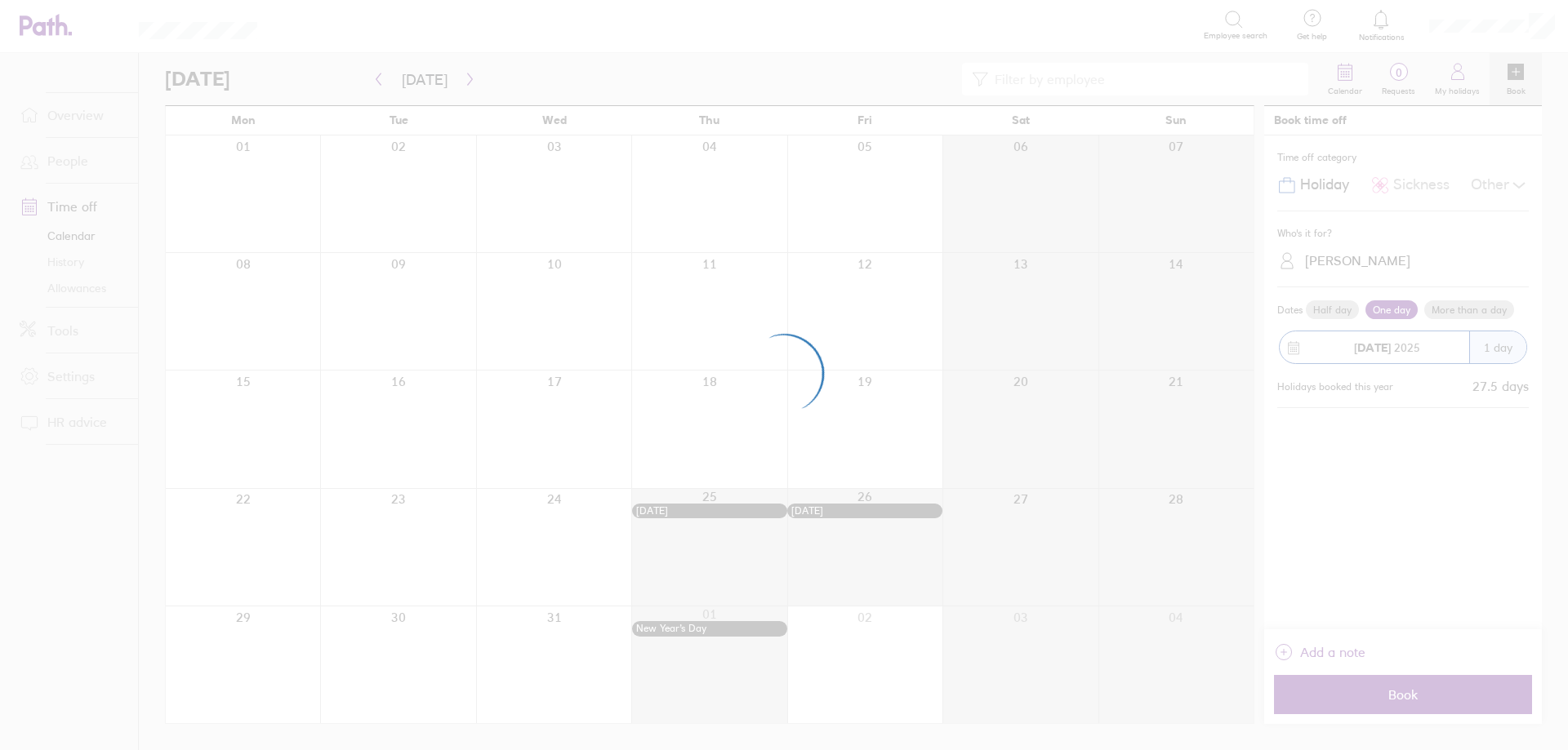
click at [64, 207] on div at bounding box center [784, 375] width 1568 height 750
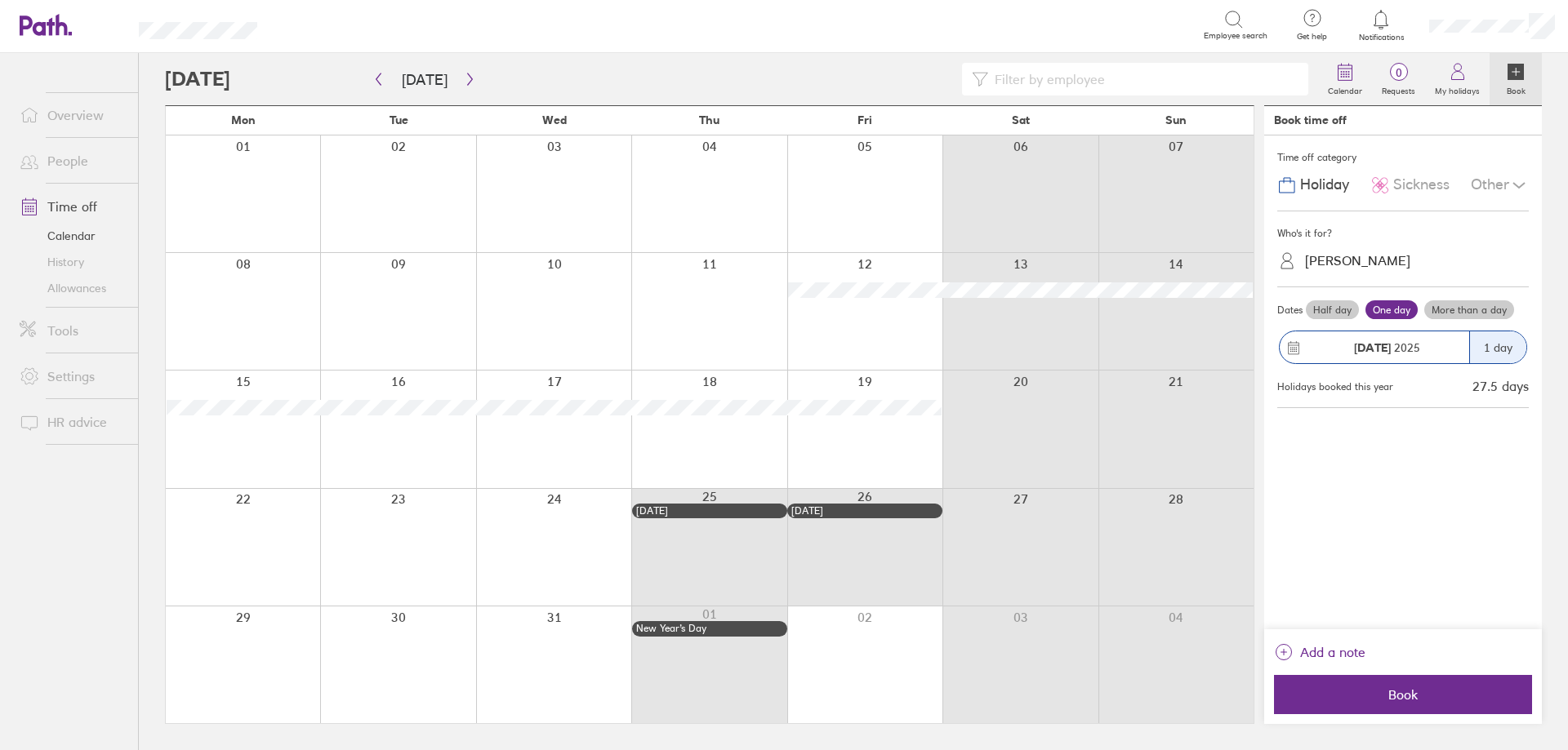
click at [65, 207] on link "Time off" at bounding box center [72, 206] width 132 height 33
